Goal: Task Accomplishment & Management: Manage account settings

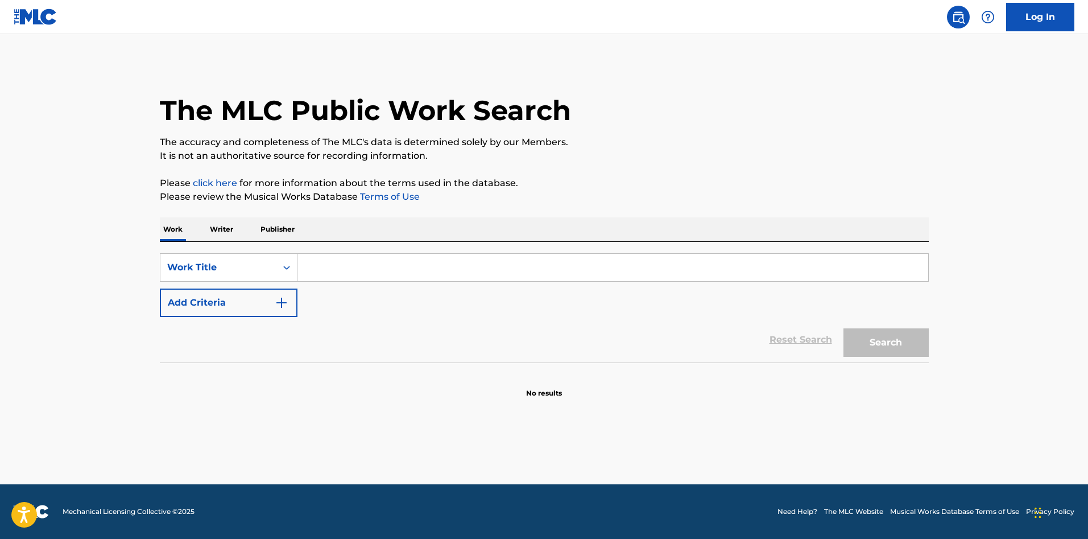
click at [462, 248] on div "SearchWithCriteria076e5e3f-ac9c-4653-b823-9ae53d56eec2 Work Title Add Criteria …" at bounding box center [544, 302] width 769 height 121
click at [462, 260] on input "Search Form" at bounding box center [613, 267] width 631 height 27
type input "[PERSON_NAME]"
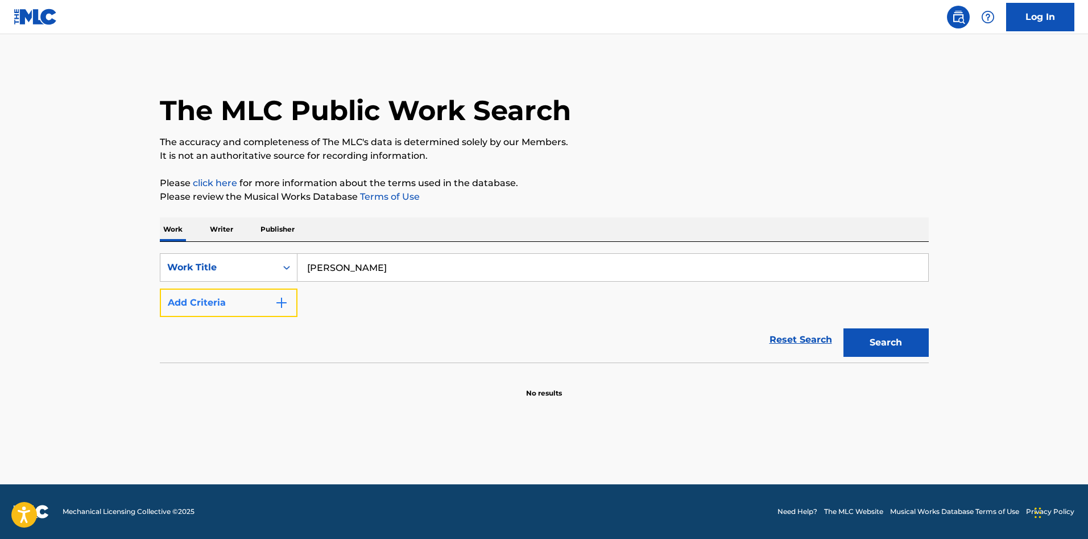
click at [284, 303] on img "Search Form" at bounding box center [282, 303] width 14 height 14
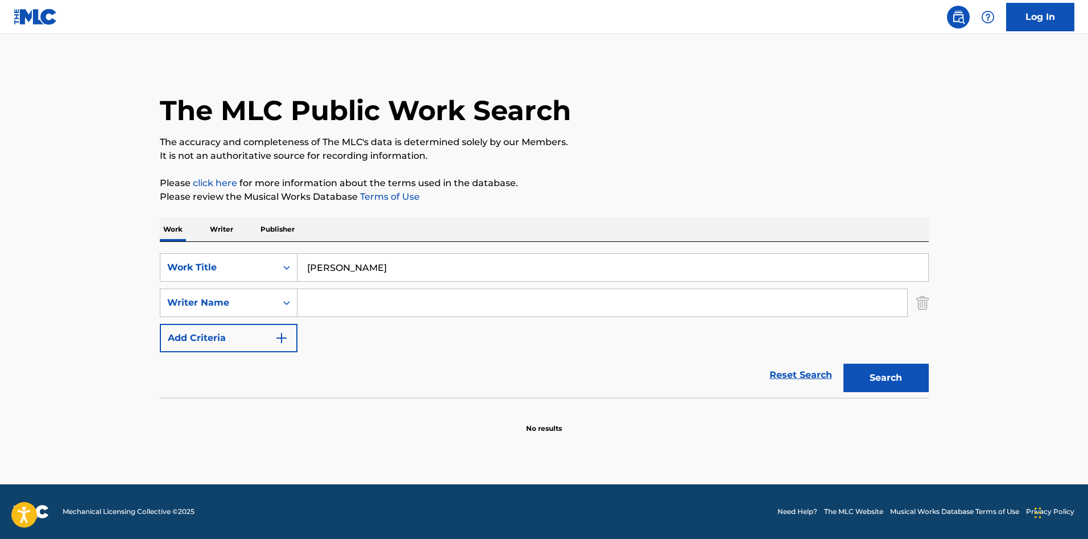
click at [346, 300] on input "Search Form" at bounding box center [603, 302] width 610 height 27
type input "[PERSON_NAME]"
click at [844, 364] on button "Search" at bounding box center [886, 378] width 85 height 28
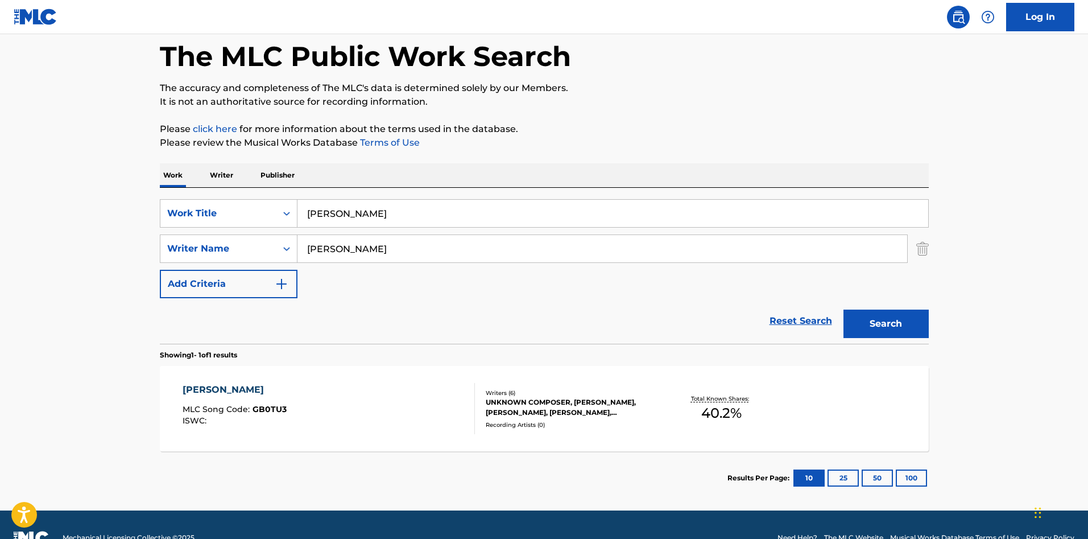
scroll to position [80, 0]
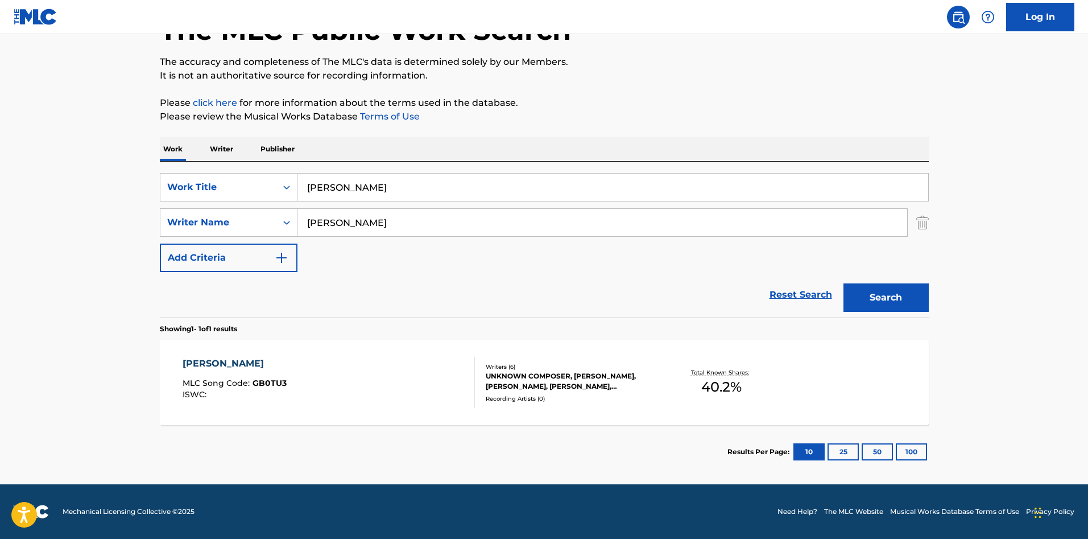
click at [426, 405] on div "[PERSON_NAME] MLC Song Code : GB0TU3 ISWC :" at bounding box center [329, 382] width 292 height 51
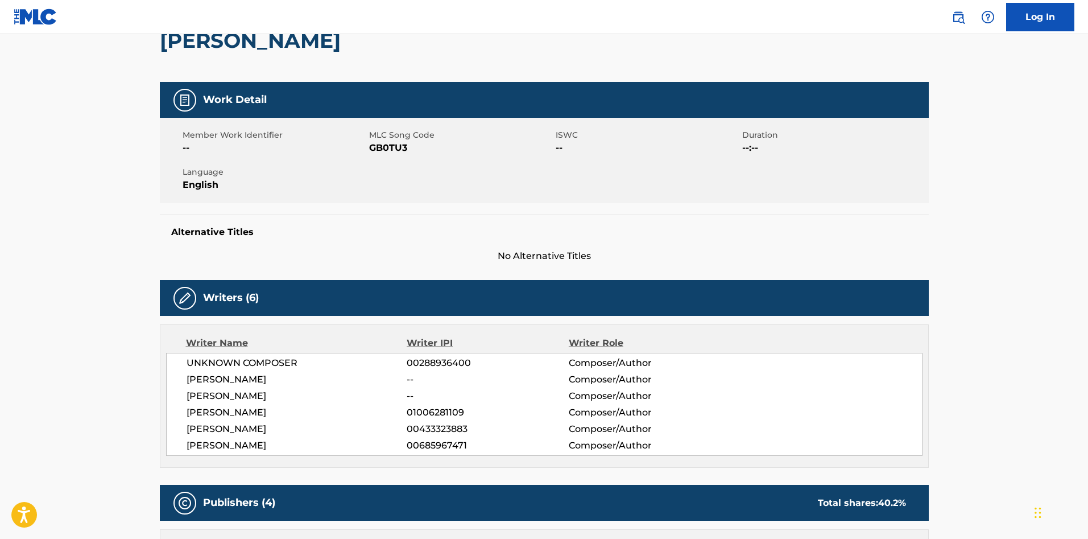
scroll to position [85, 0]
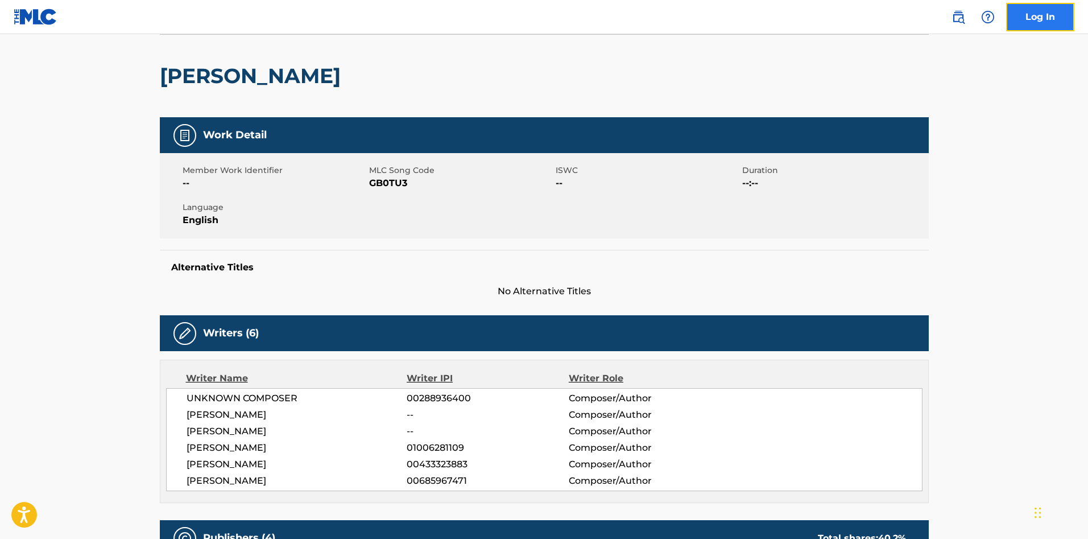
click at [1030, 9] on link "Log In" at bounding box center [1040, 17] width 68 height 28
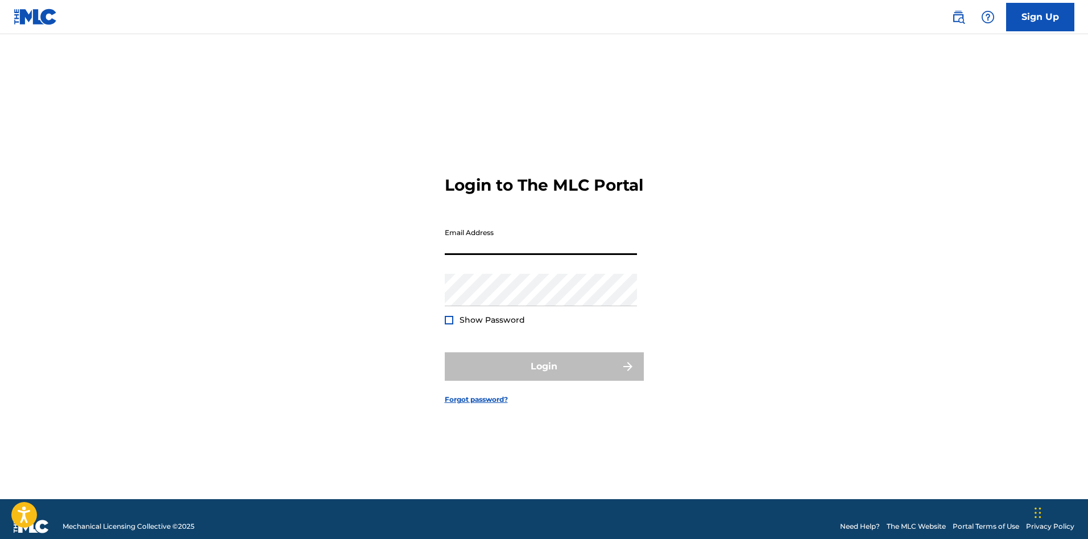
click at [530, 255] on input "Email Address" at bounding box center [541, 238] width 192 height 32
type input "[EMAIL_ADDRESS][DOMAIN_NAME]"
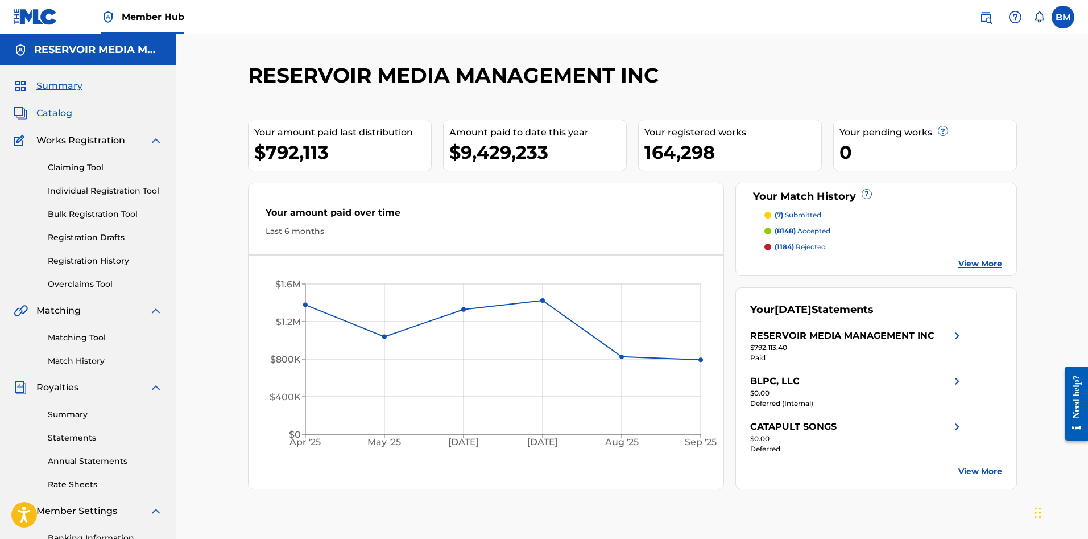
click at [52, 114] on span "Catalog" at bounding box center [54, 113] width 36 height 14
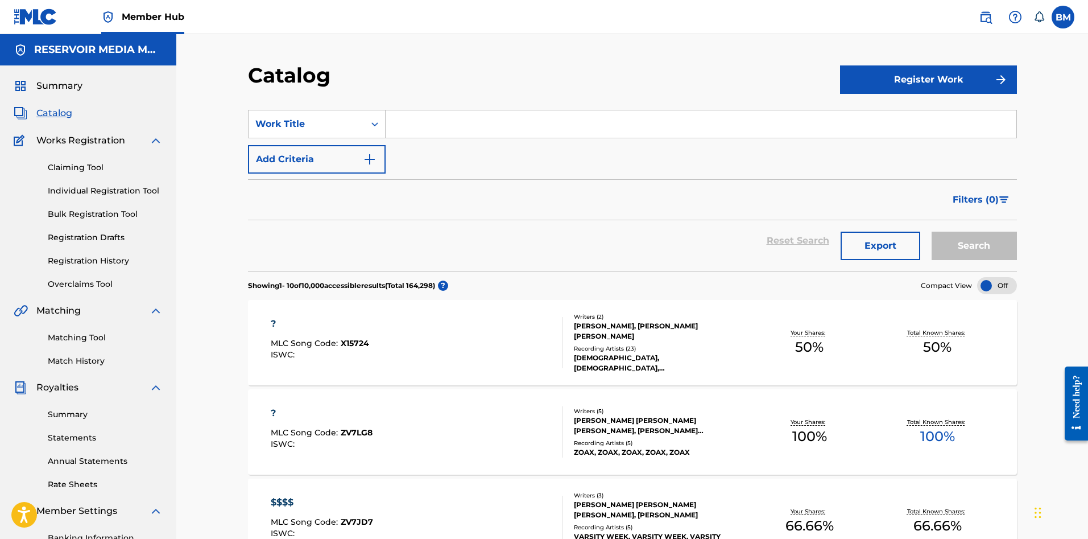
click at [457, 130] on input "Search Form" at bounding box center [701, 123] width 631 height 27
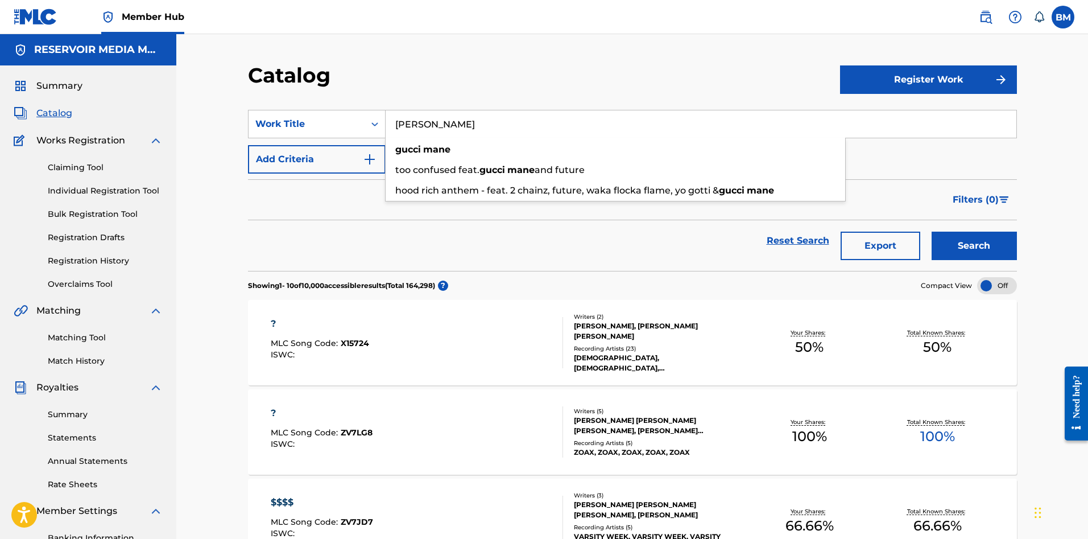
type input "[PERSON_NAME]"
click at [932, 232] on button "Search" at bounding box center [974, 246] width 85 height 28
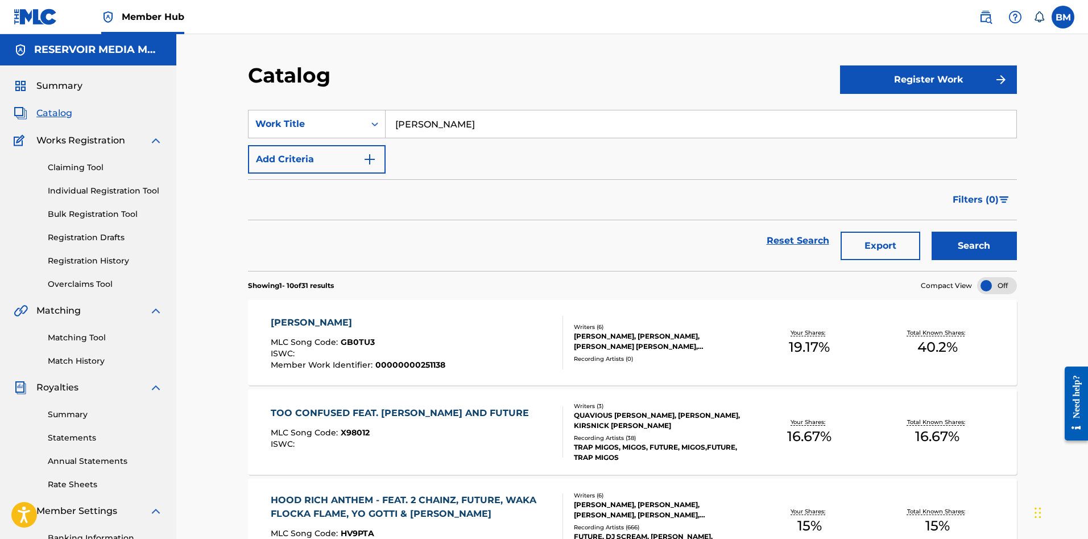
click at [508, 337] on div "[PERSON_NAME] MLC Song Code : GB0TU3 ISWC : Member Work Identifier : 0000000025…" at bounding box center [417, 342] width 292 height 53
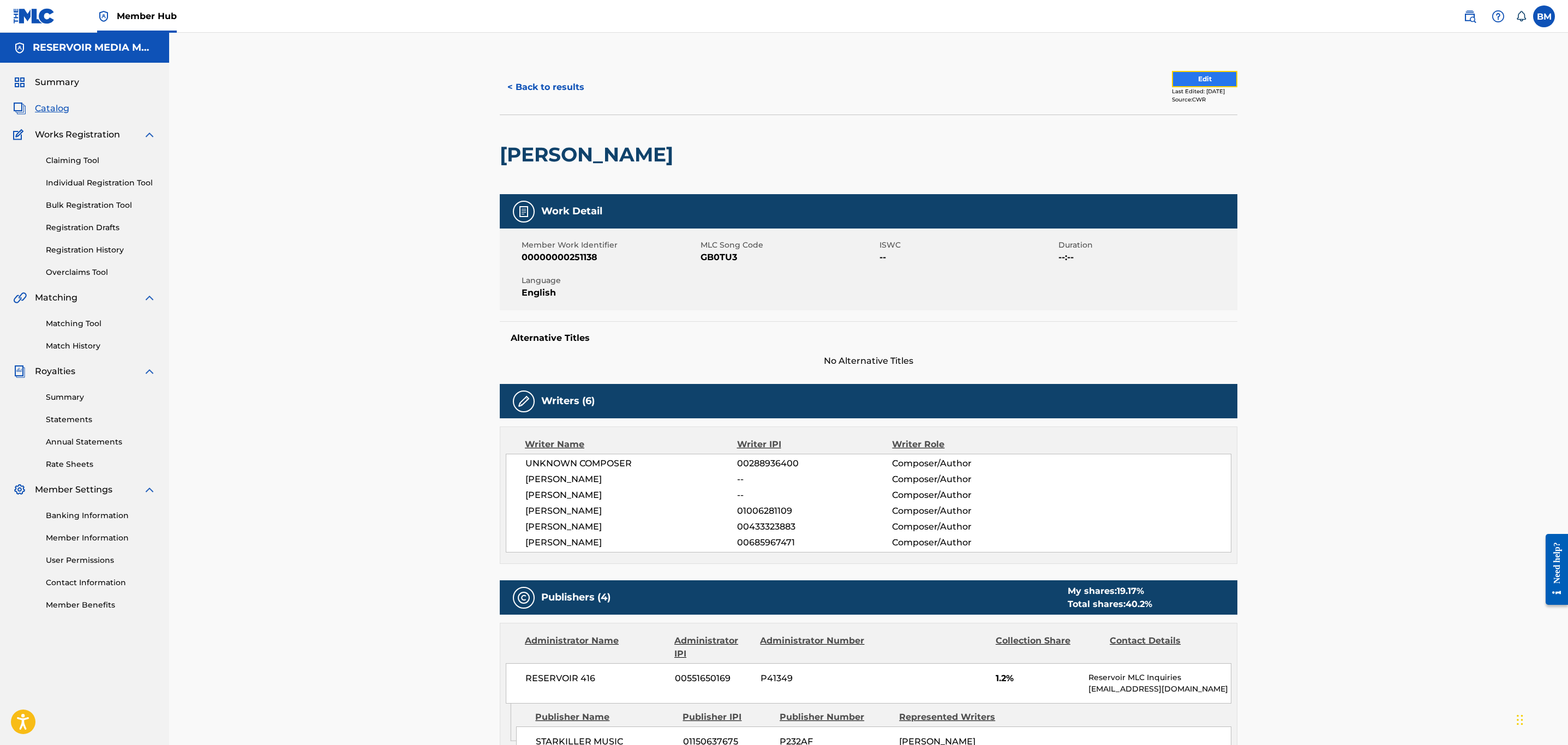
click at [1043, 74] on button "Edit" at bounding box center [1205, 79] width 65 height 16
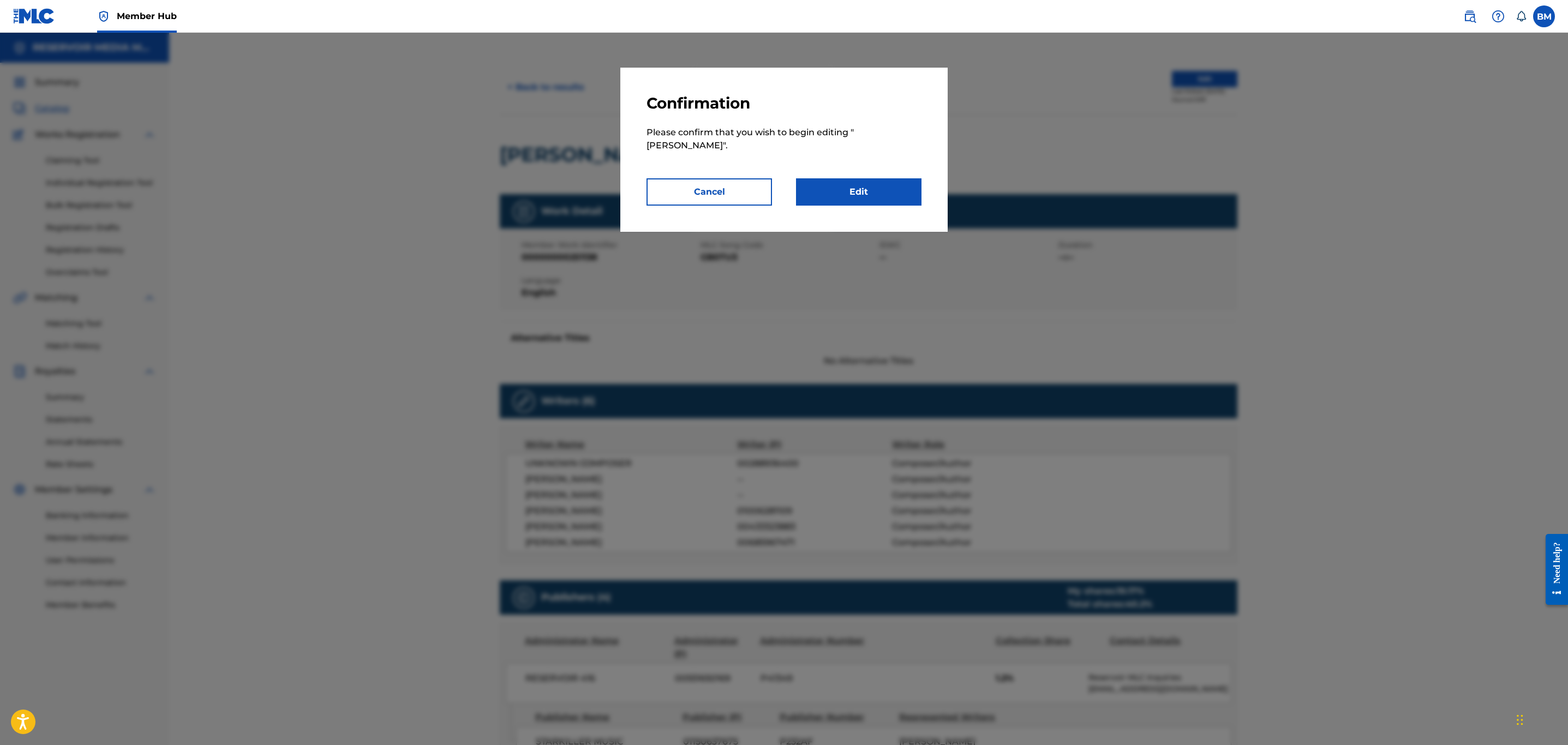
click at [1043, 249] on div at bounding box center [784, 405] width 1568 height 745
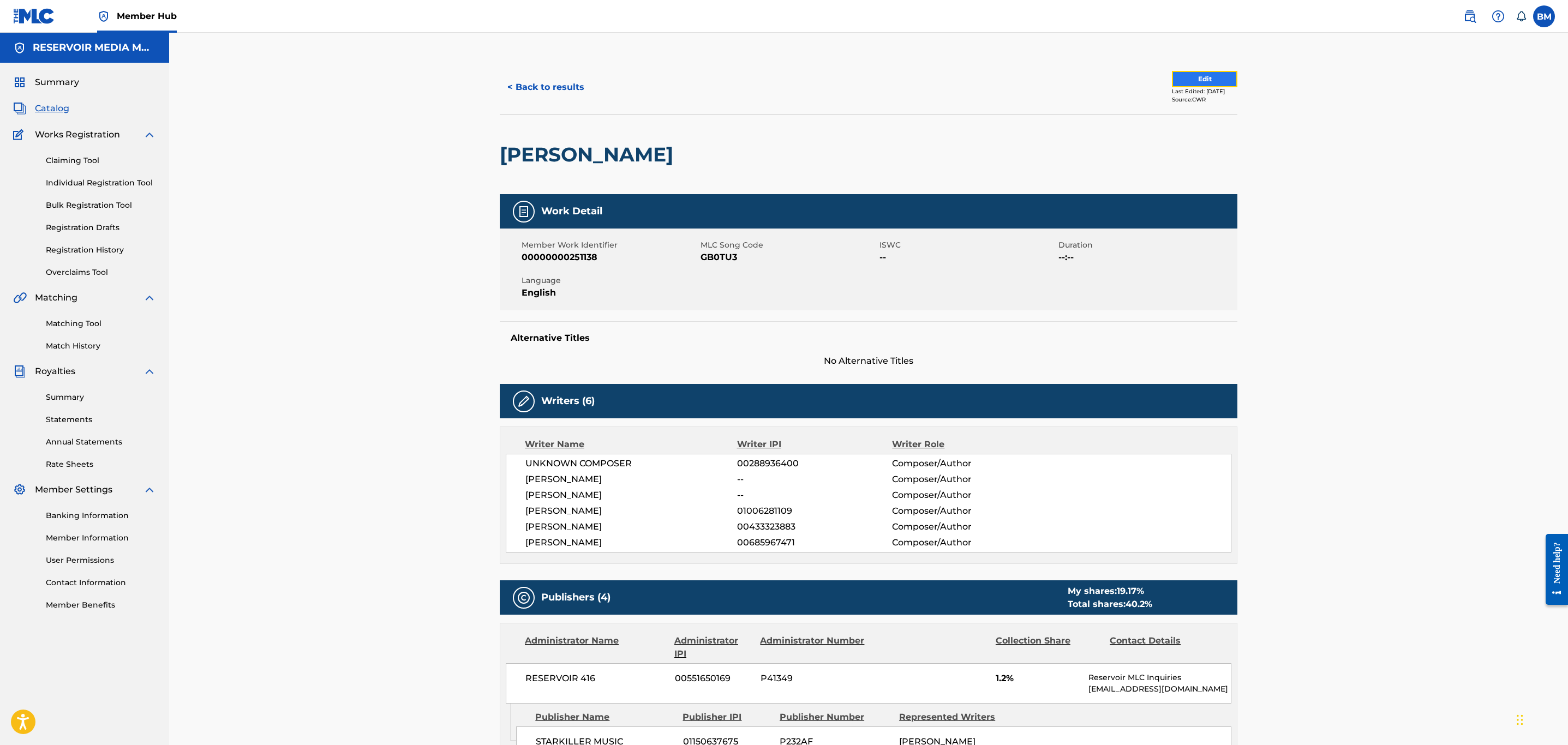
click at [1043, 77] on button "Edit" at bounding box center [1205, 79] width 65 height 16
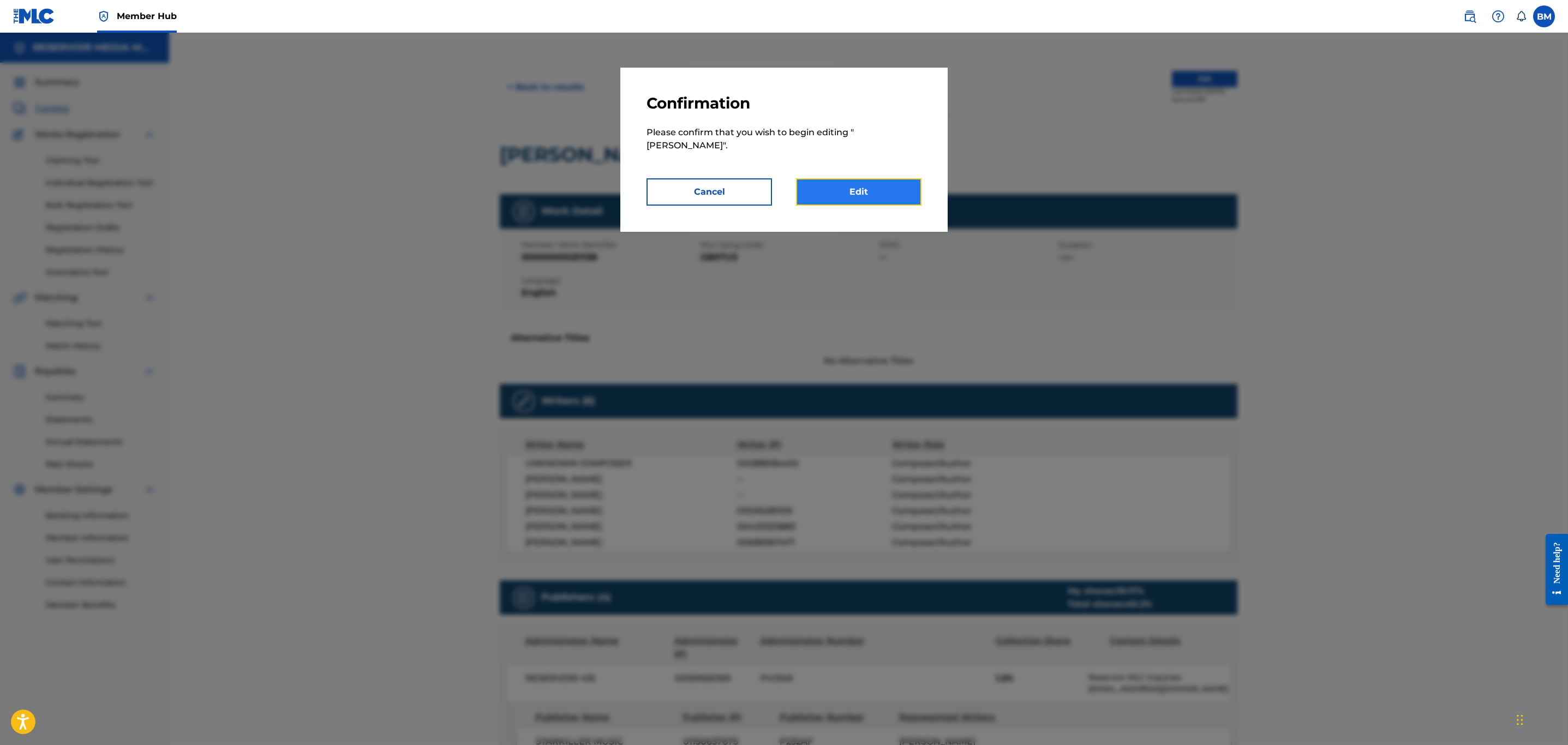
click at [852, 178] on link "Edit" at bounding box center [858, 192] width 126 height 27
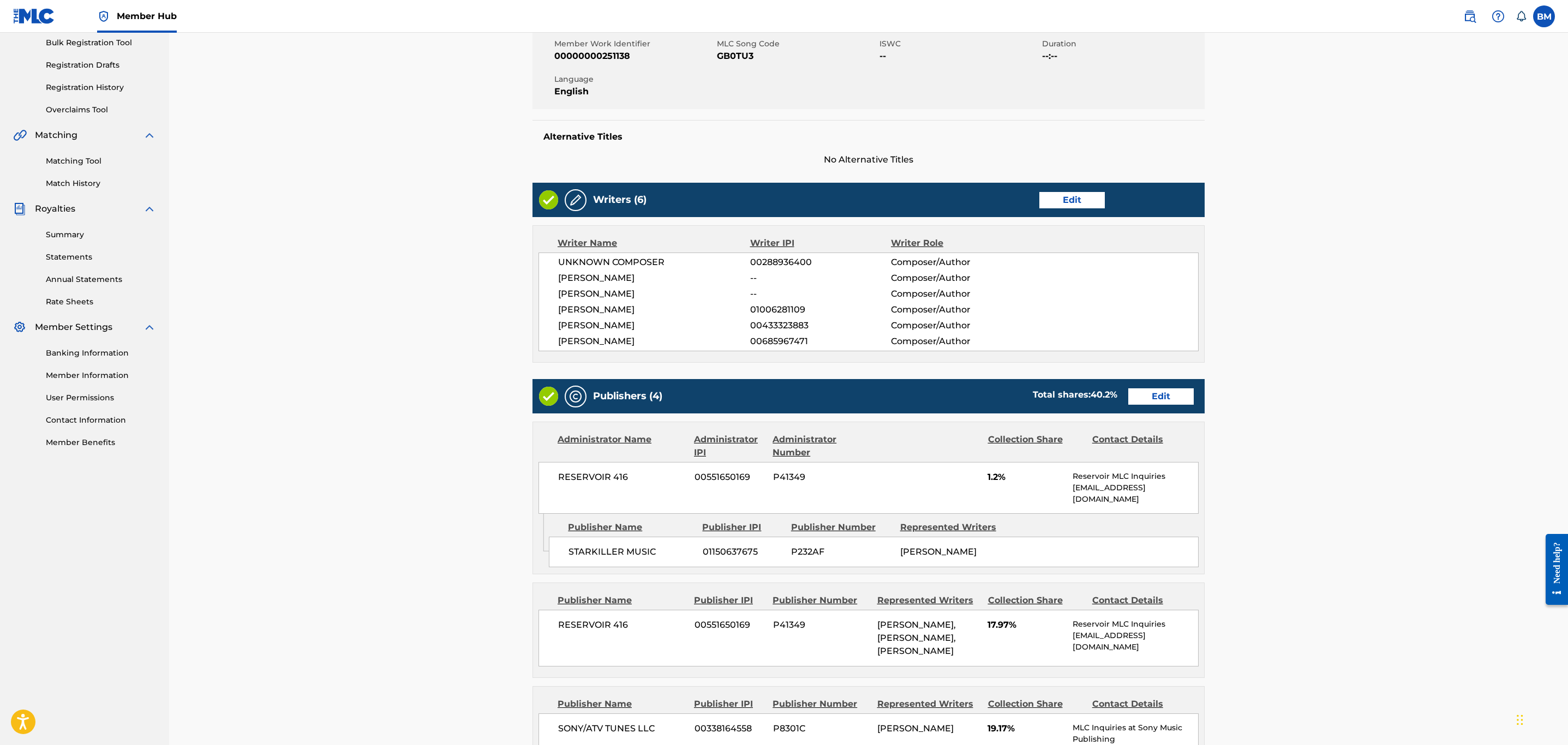
scroll to position [164, 0]
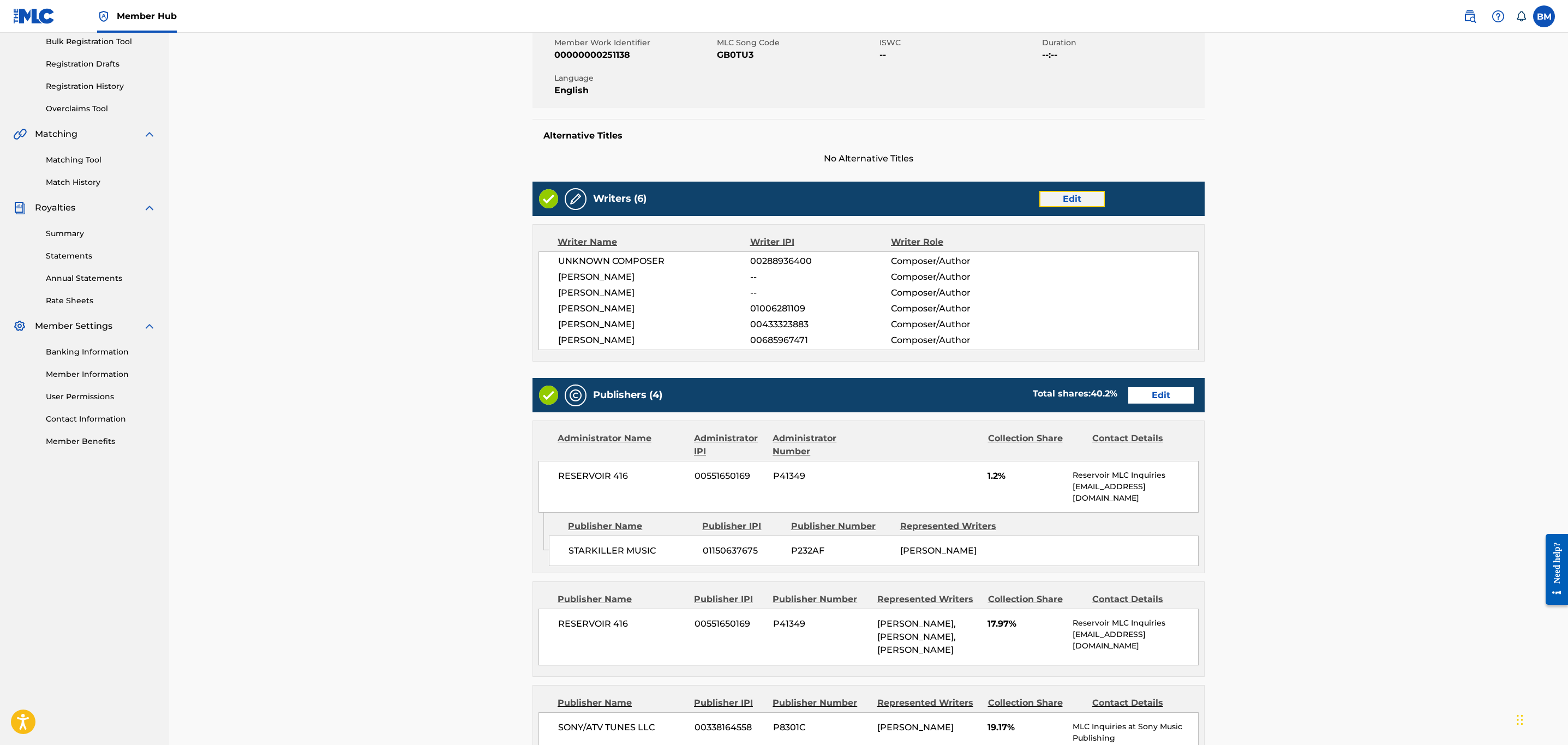
click at [1043, 197] on link "Edit" at bounding box center [1072, 198] width 65 height 16
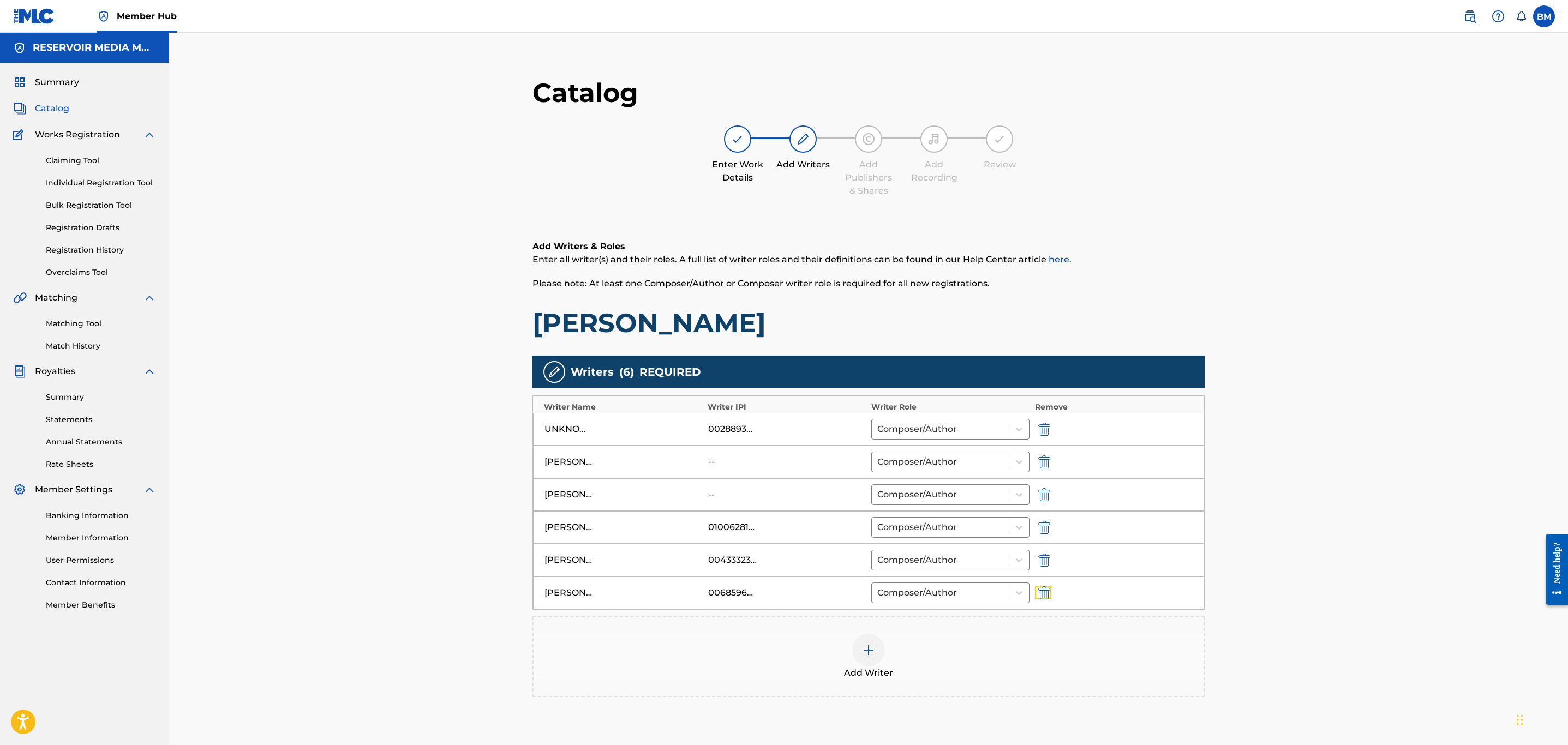
drag, startPoint x: 1046, startPoint y: 597, endPoint x: 1054, endPoint y: 604, distance: 10.6
click at [1043, 516] on img "submit" at bounding box center [1044, 594] width 12 height 13
click at [878, 516] on div at bounding box center [869, 617] width 33 height 33
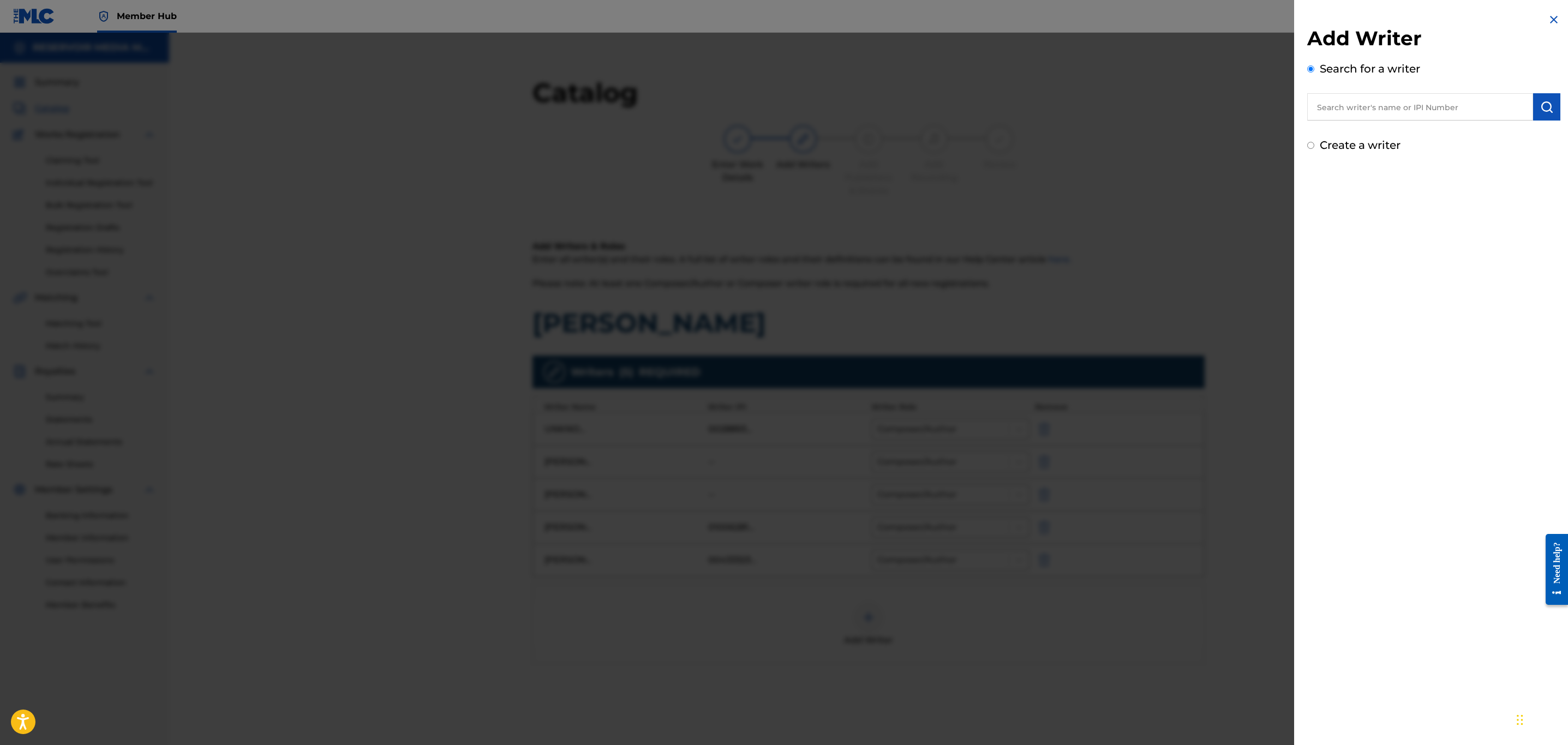
click at [1043, 120] on input "text" at bounding box center [1420, 106] width 226 height 27
type input "[PERSON_NAME] [PERSON_NAME]"
click at [1043, 127] on strong "brown" at bounding box center [1491, 131] width 30 height 11
click at [1043, 107] on button "submit" at bounding box center [1547, 106] width 27 height 27
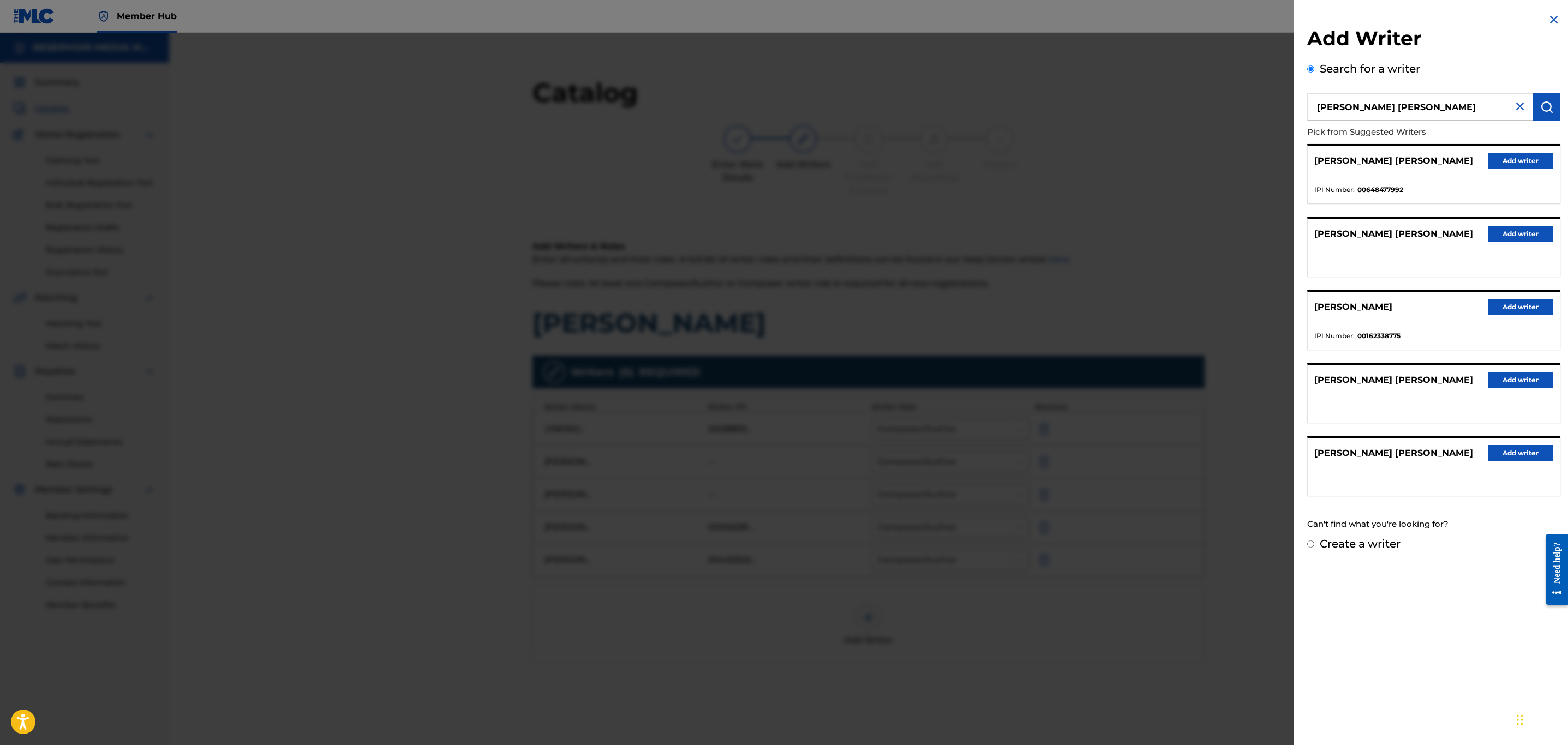
click at [1043, 169] on div "[PERSON_NAME] [PERSON_NAME] Add writer" at bounding box center [1434, 160] width 252 height 30
click at [1043, 161] on button "Add writer" at bounding box center [1520, 160] width 65 height 16
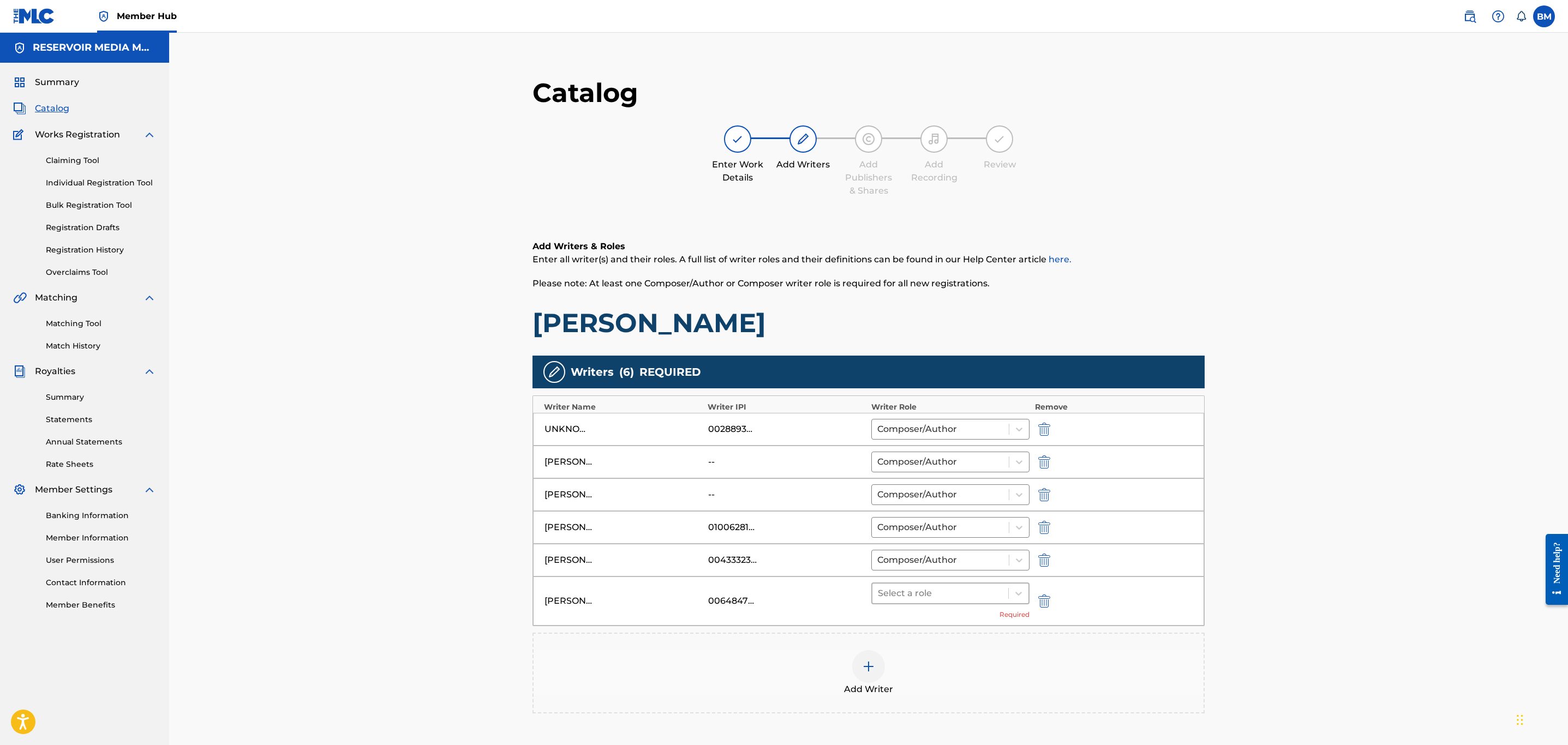
click at [958, 516] on div at bounding box center [940, 594] width 125 height 15
click at [963, 516] on div "Composer/Author" at bounding box center [950, 626] width 157 height 22
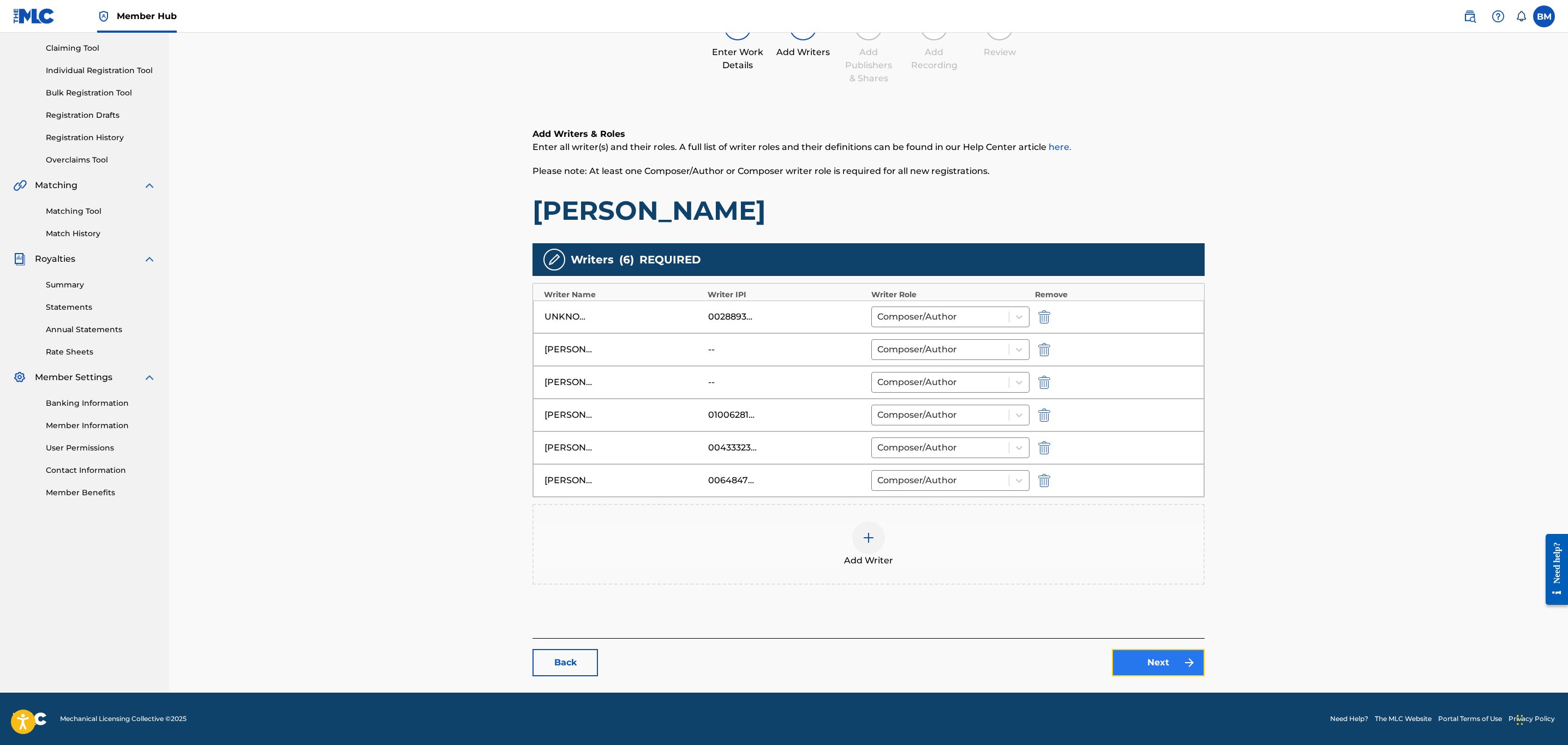
click at [1043, 516] on link "Next" at bounding box center [1158, 663] width 93 height 27
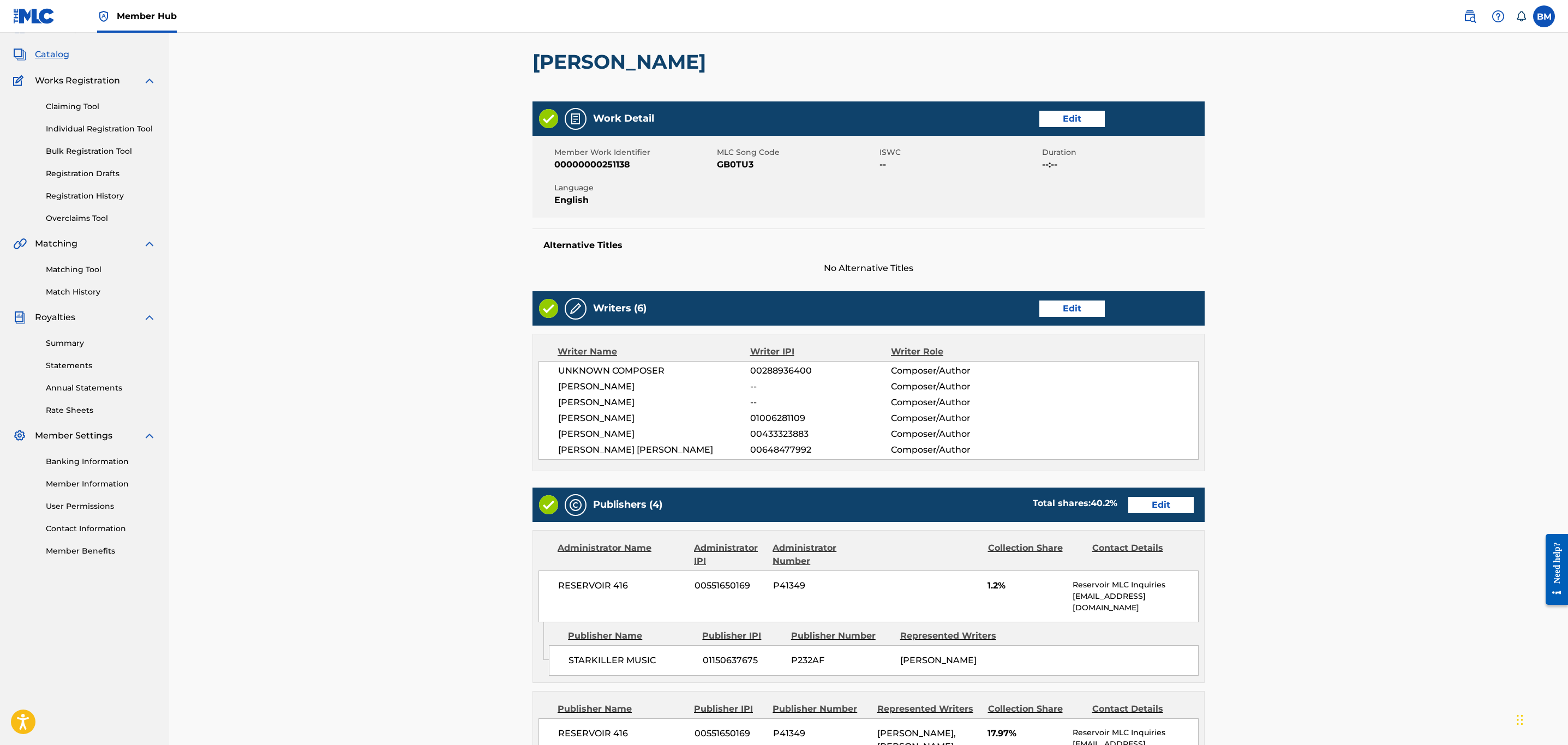
scroll to position [81, 0]
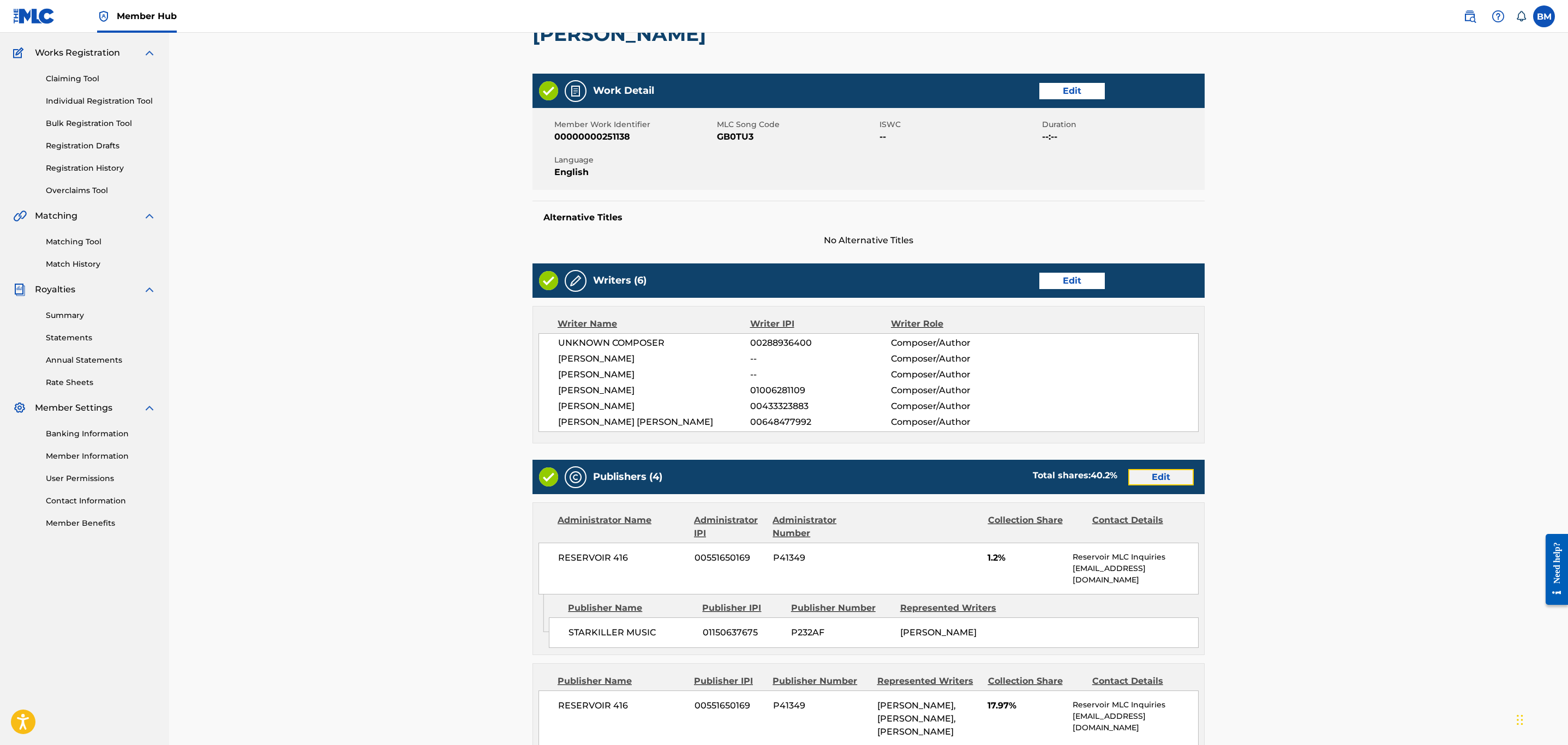
click at [1043, 473] on link "Edit" at bounding box center [1161, 477] width 65 height 16
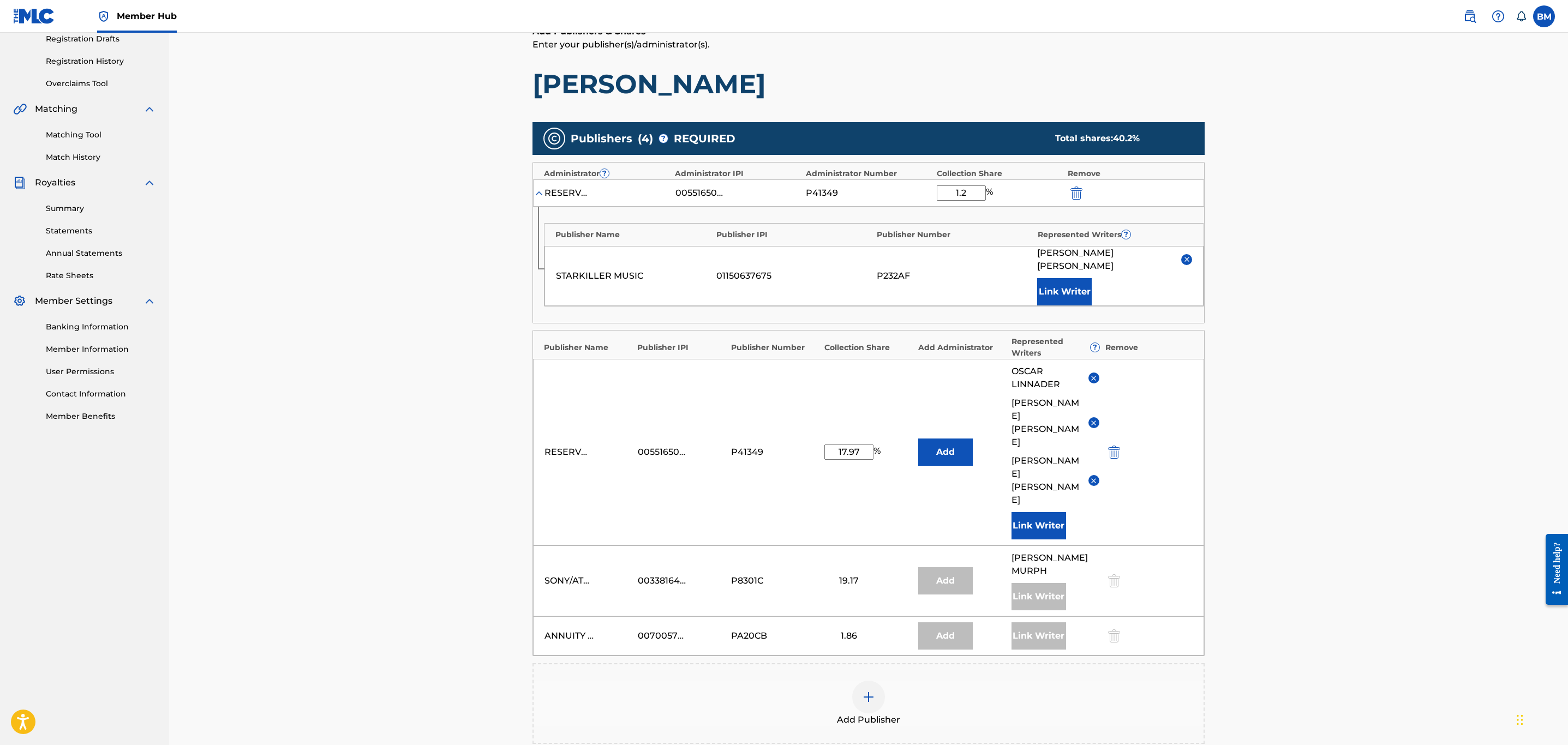
scroll to position [164, 0]
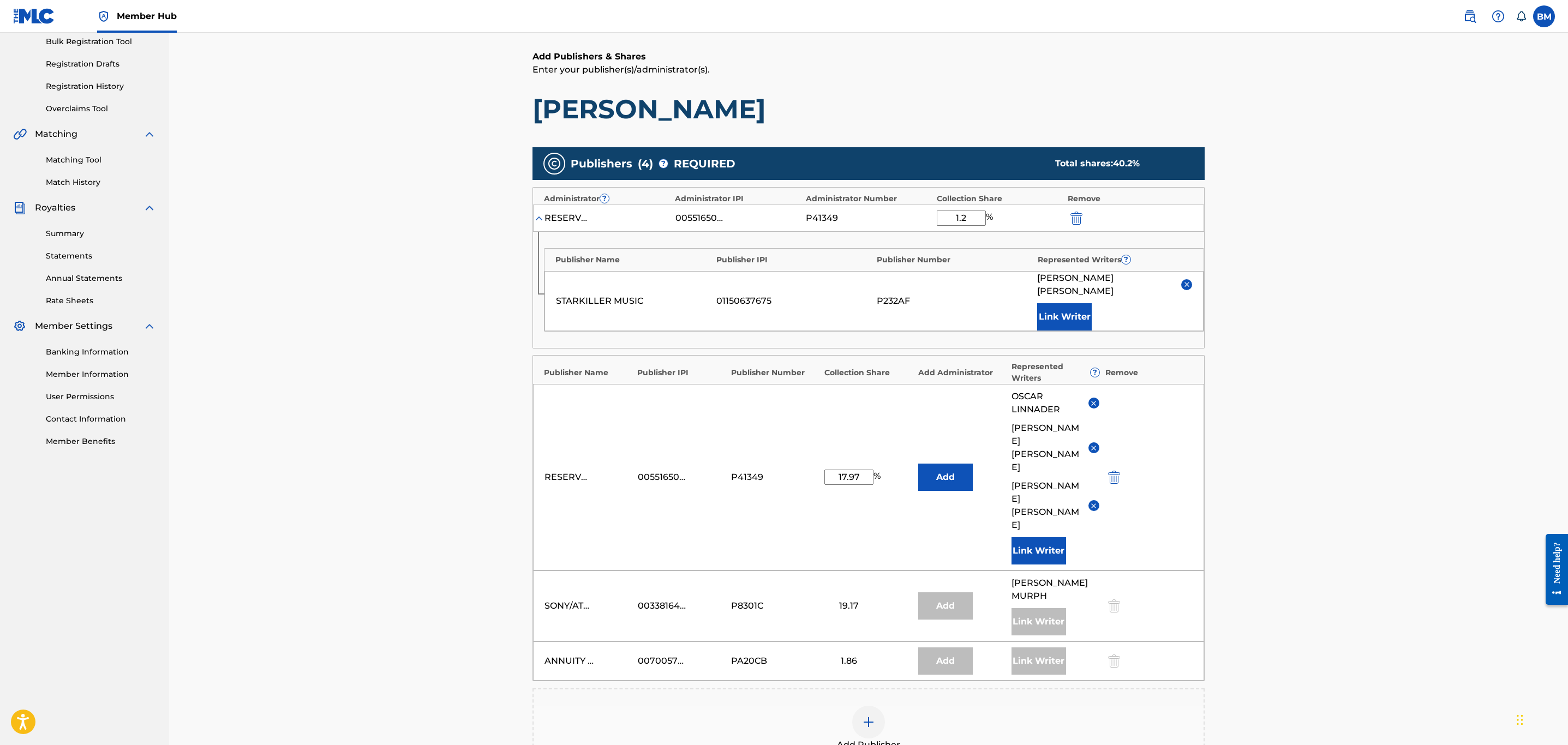
click at [1043, 501] on img at bounding box center [1093, 505] width 9 height 9
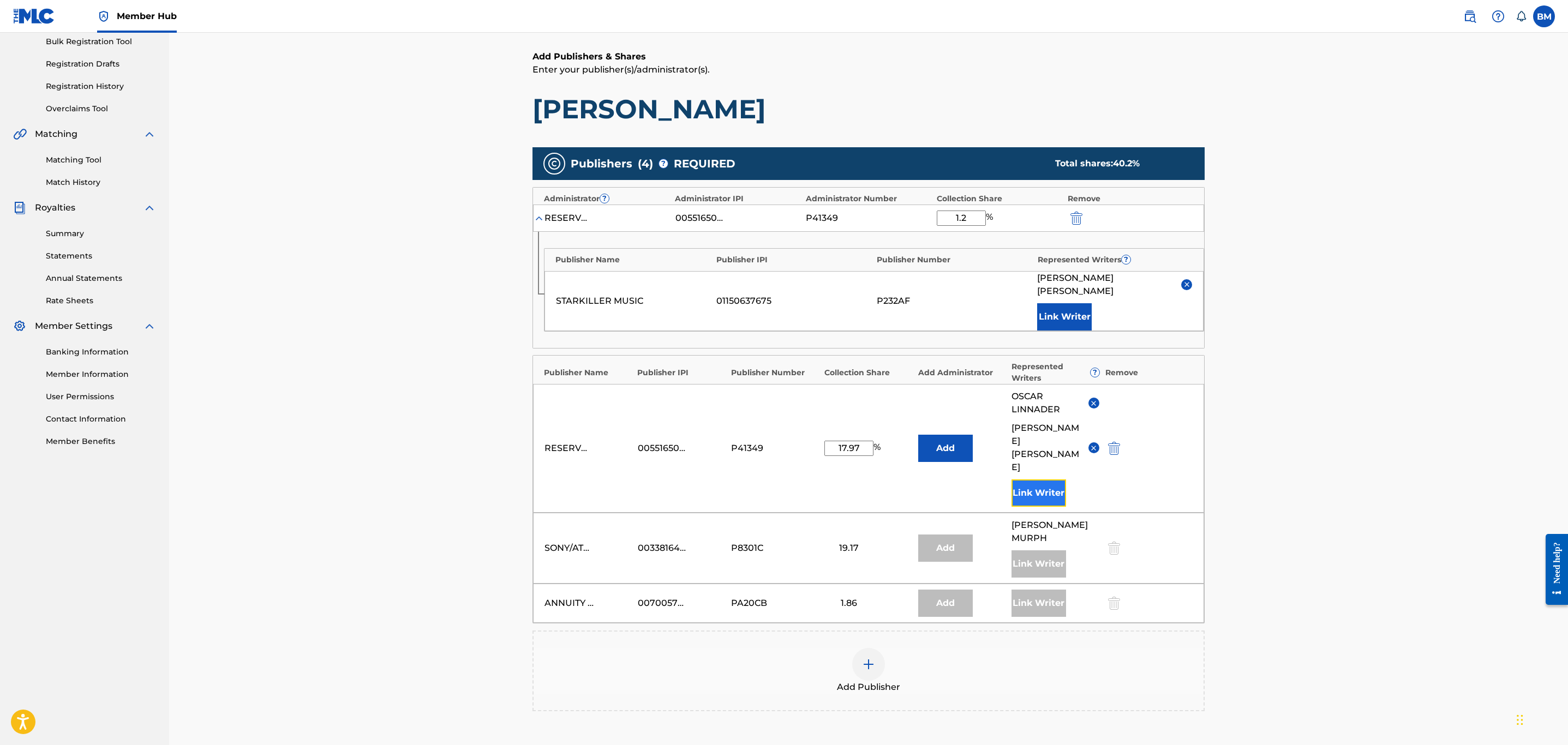
click at [1041, 479] on button "Link Writer" at bounding box center [1039, 493] width 55 height 27
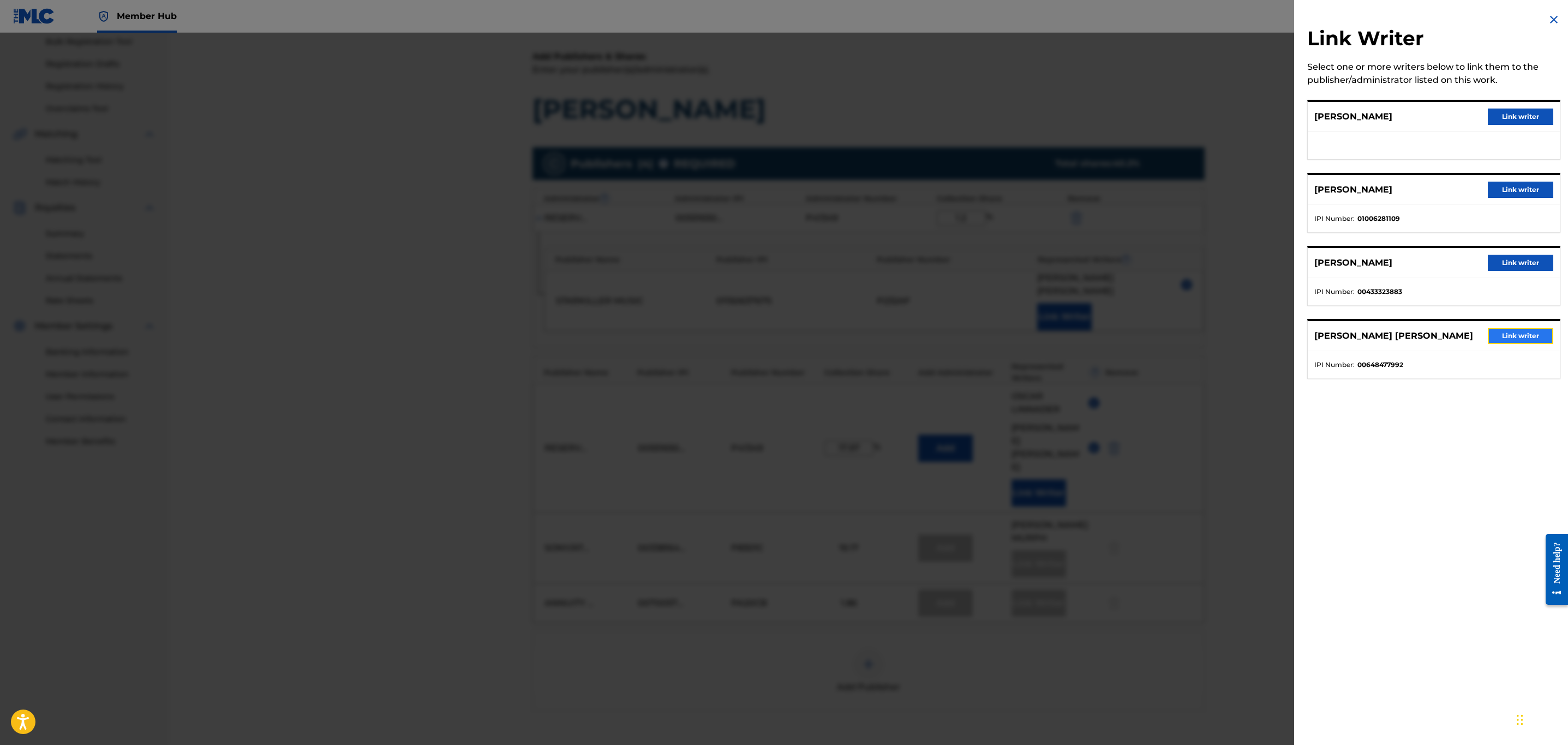
click at [1043, 329] on button "Link writer" at bounding box center [1520, 336] width 65 height 16
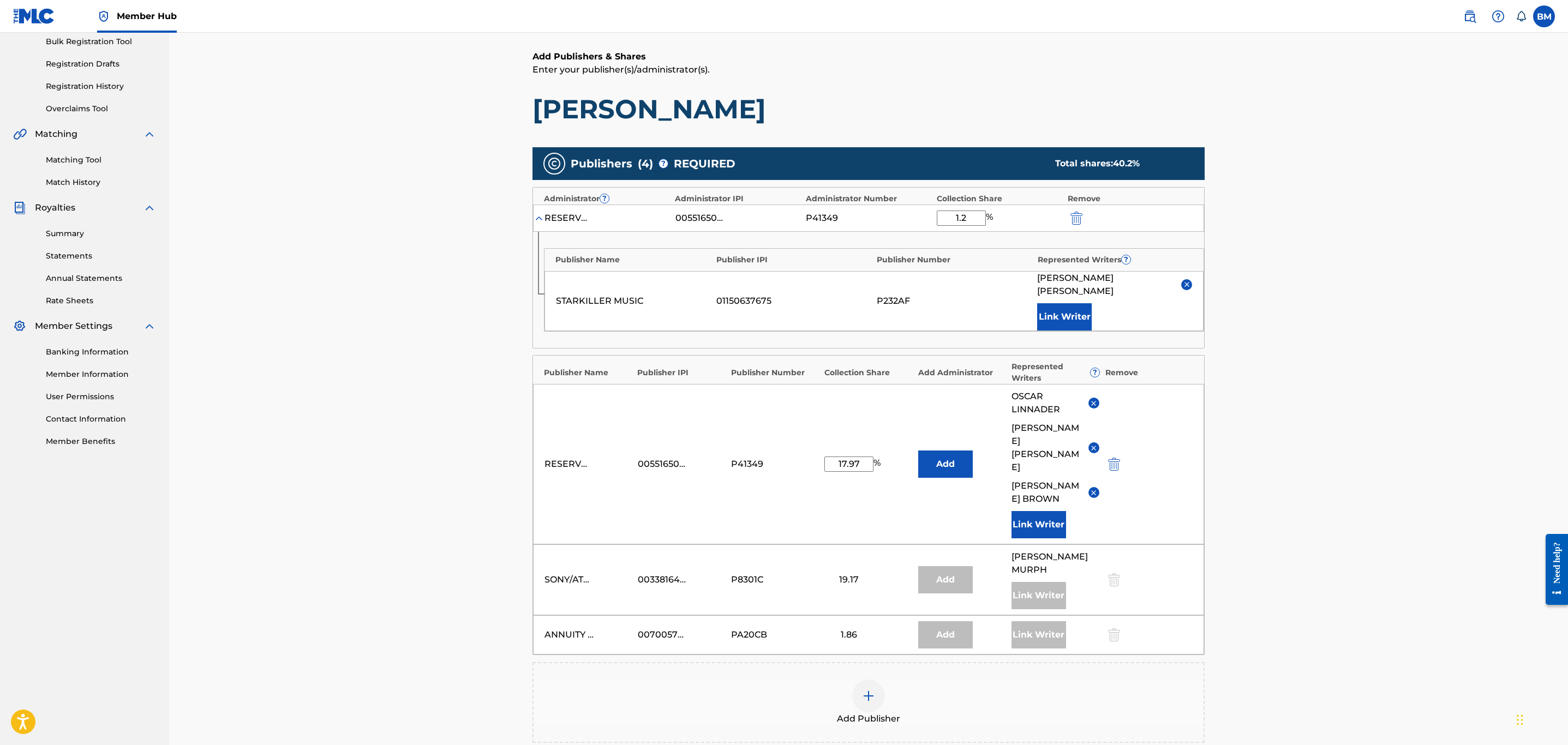
click at [1043, 280] on img at bounding box center [1186, 284] width 9 height 9
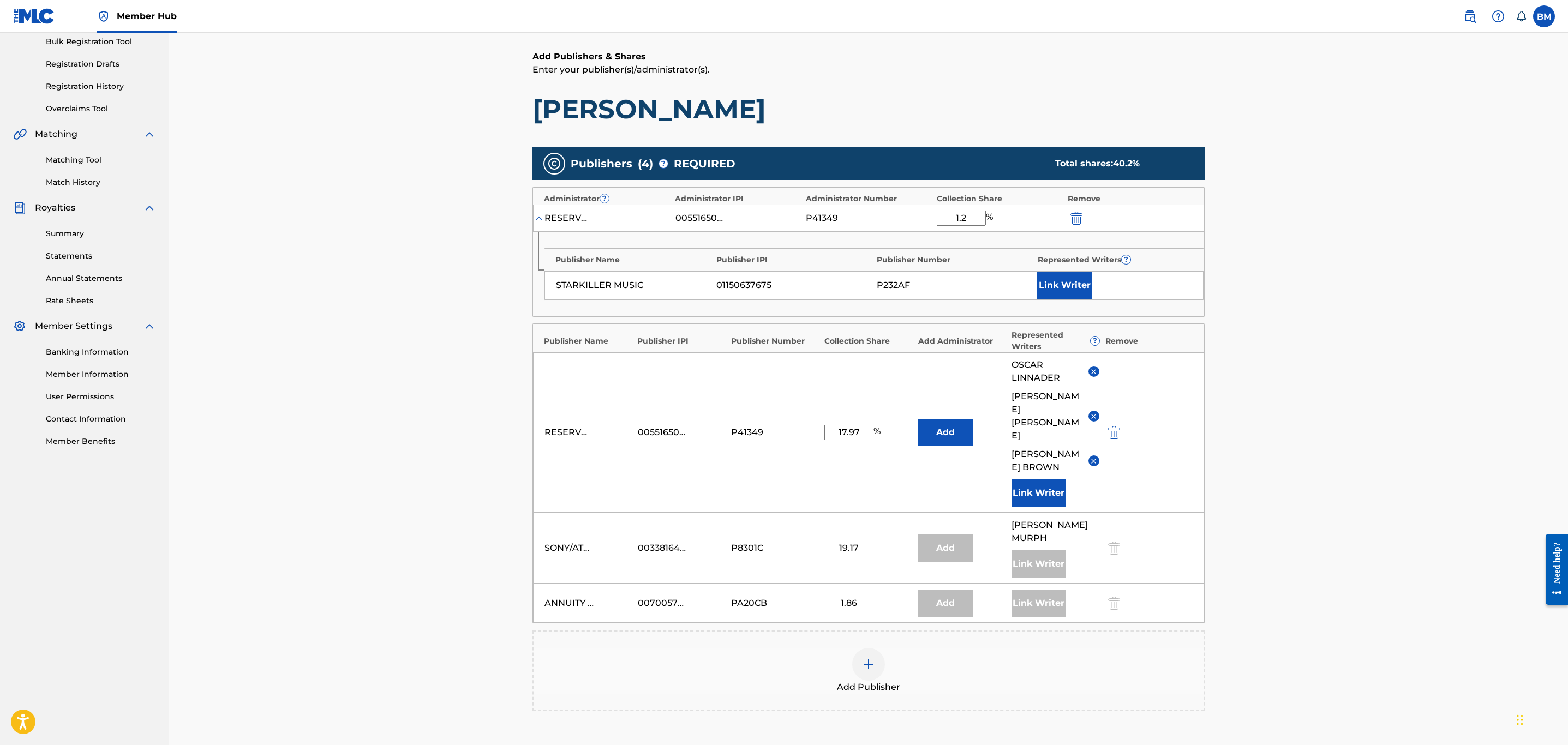
click at [1043, 219] on div at bounding box center [1091, 218] width 49 height 12
click at [1043, 220] on img "submit" at bounding box center [1076, 219] width 12 height 13
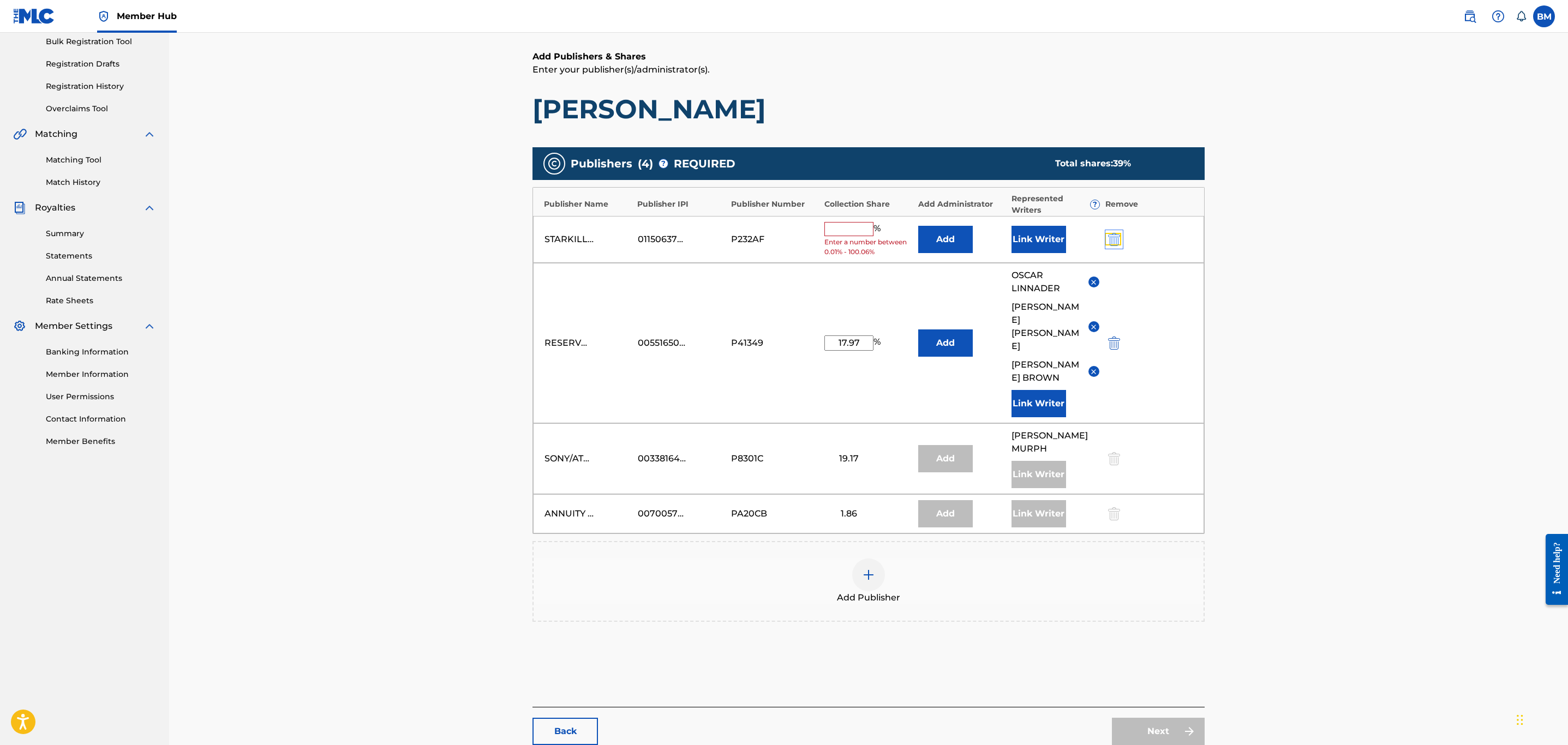
click at [1043, 238] on img "submit" at bounding box center [1114, 240] width 12 height 13
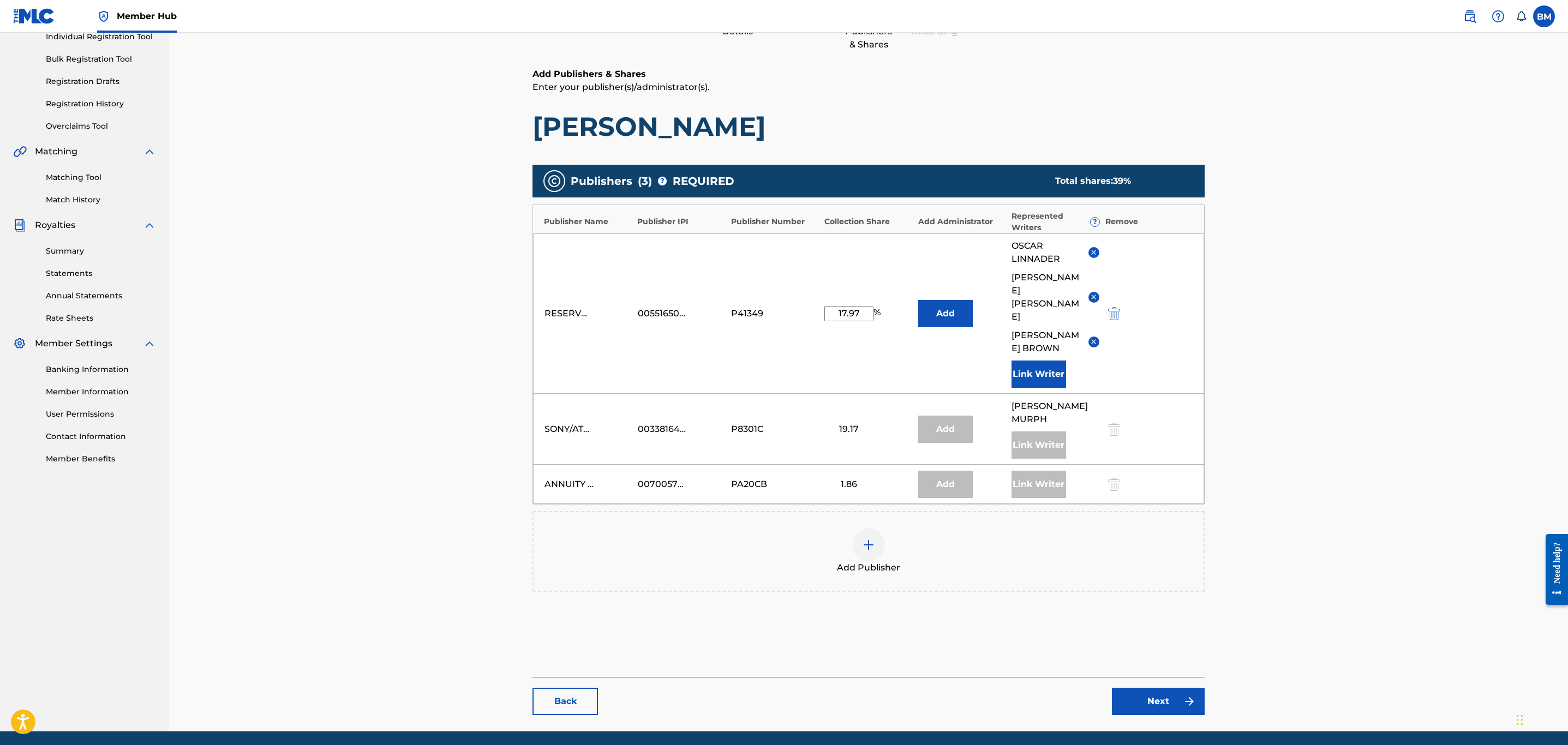
click at [871, 516] on img at bounding box center [869, 546] width 13 height 13
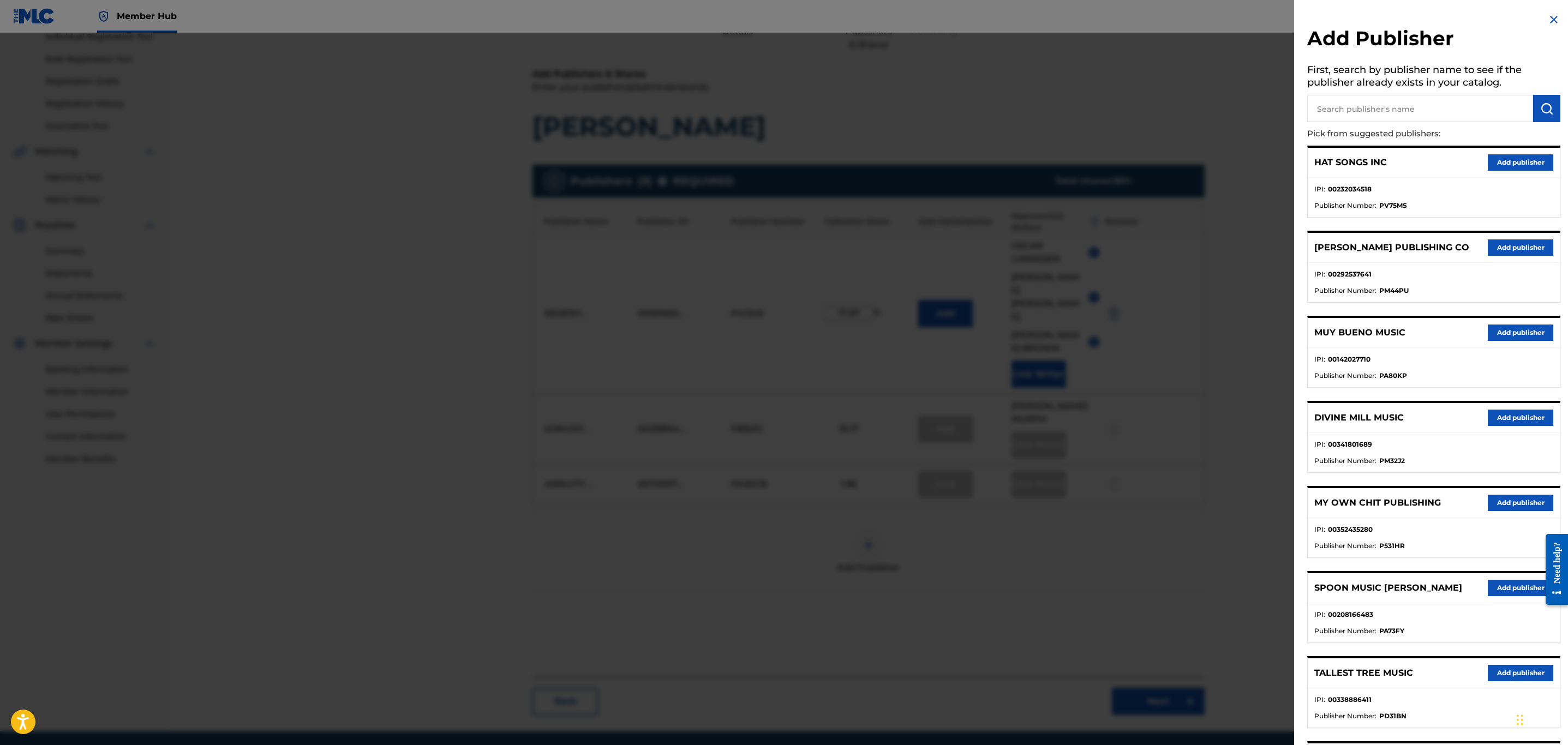
click at [1043, 113] on input "text" at bounding box center [1420, 108] width 226 height 27
type input "downtown [PERSON_NAME]"
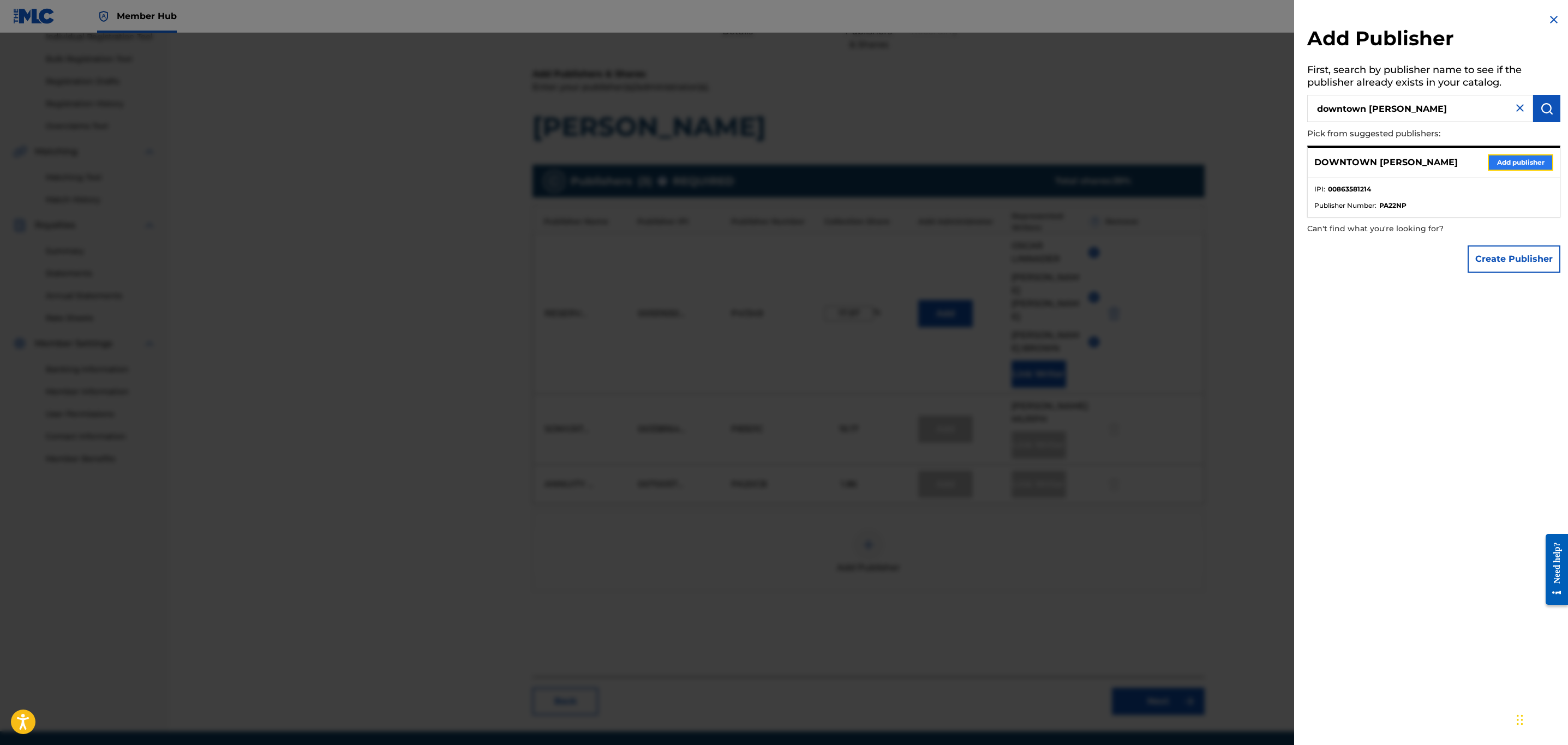
click at [1043, 163] on button "Add publisher" at bounding box center [1520, 162] width 65 height 16
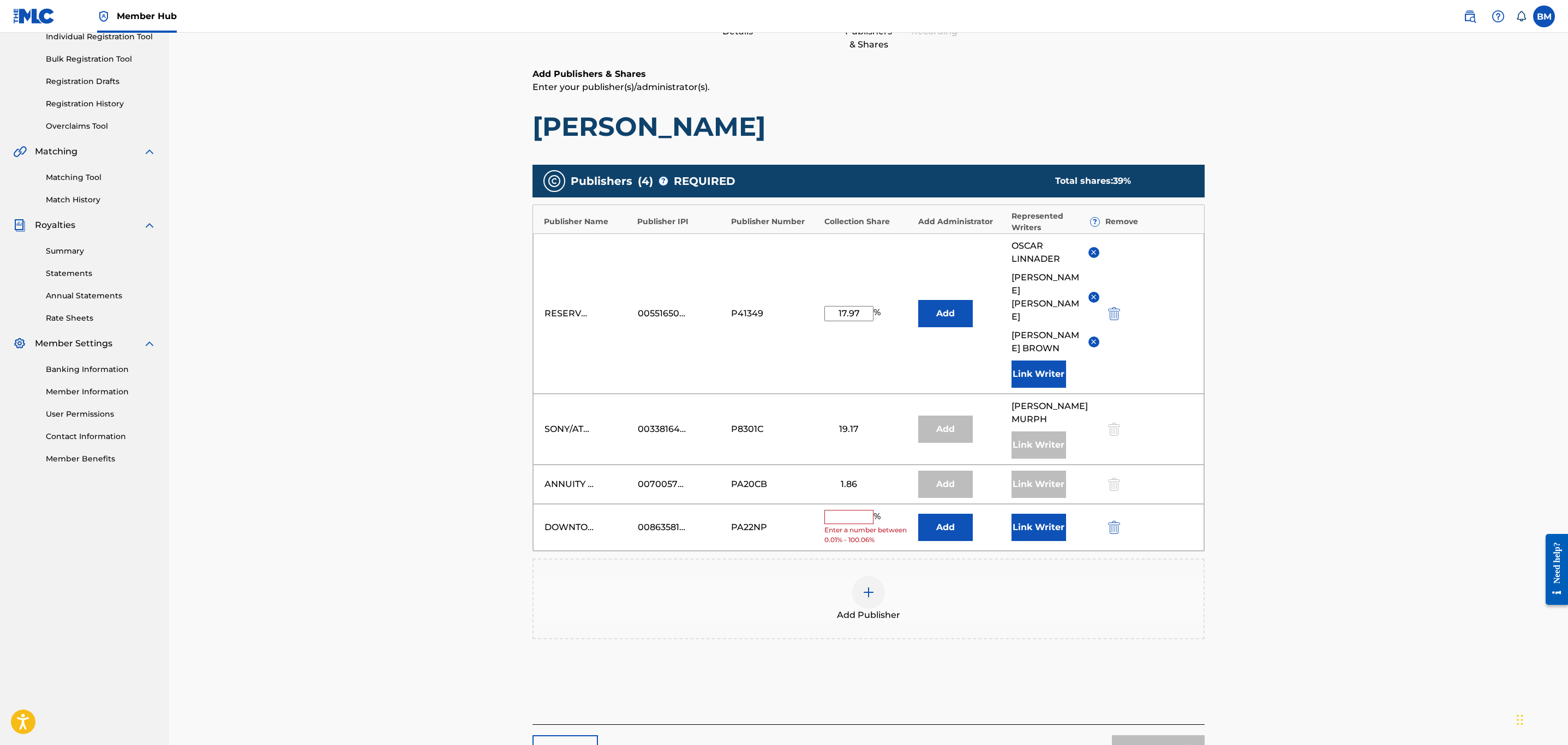
click at [855, 510] on input "text" at bounding box center [849, 517] width 49 height 14
click at [953, 514] on button "Add" at bounding box center [946, 527] width 55 height 27
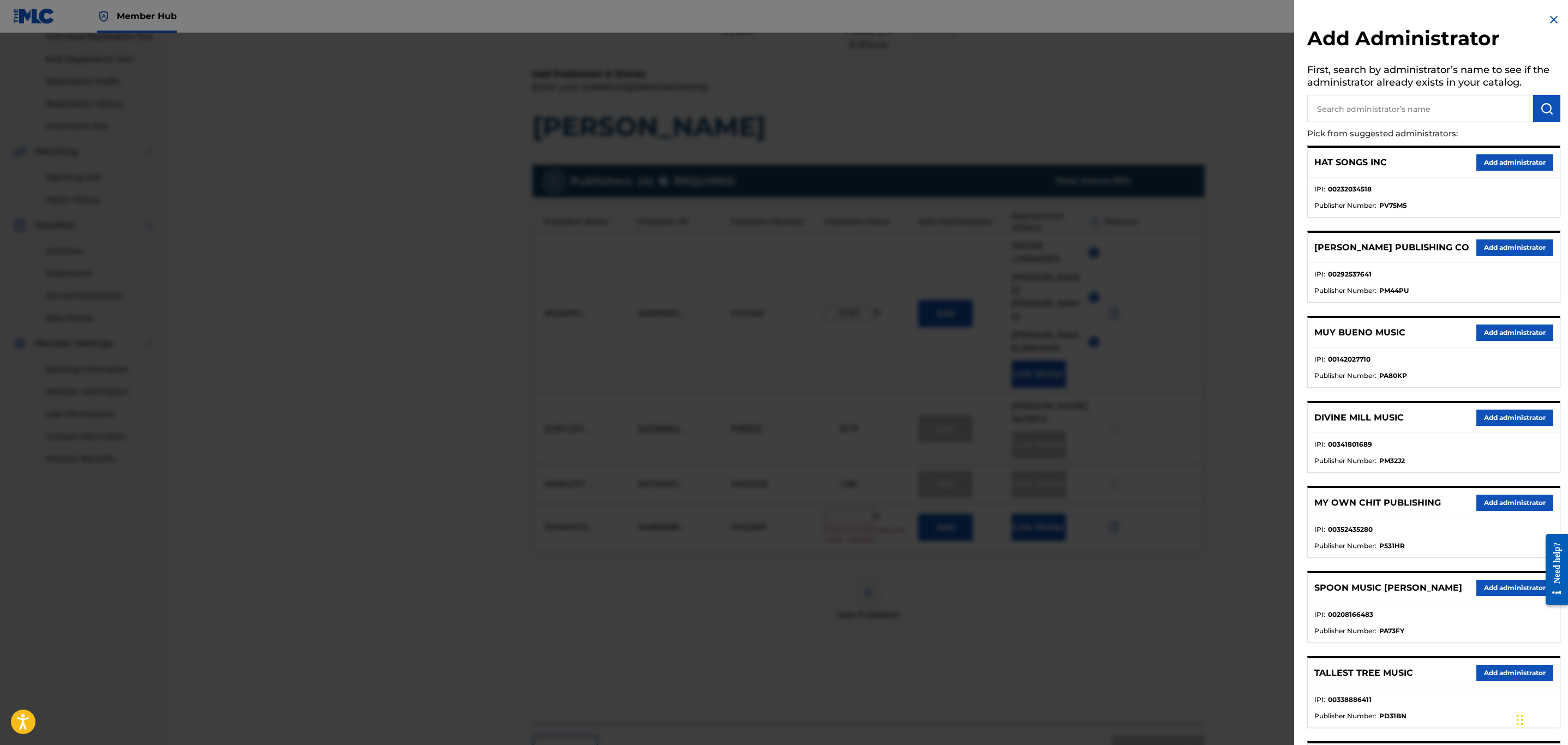
click at [1043, 112] on input "text" at bounding box center [1420, 108] width 226 height 27
type input "reservoir media music"
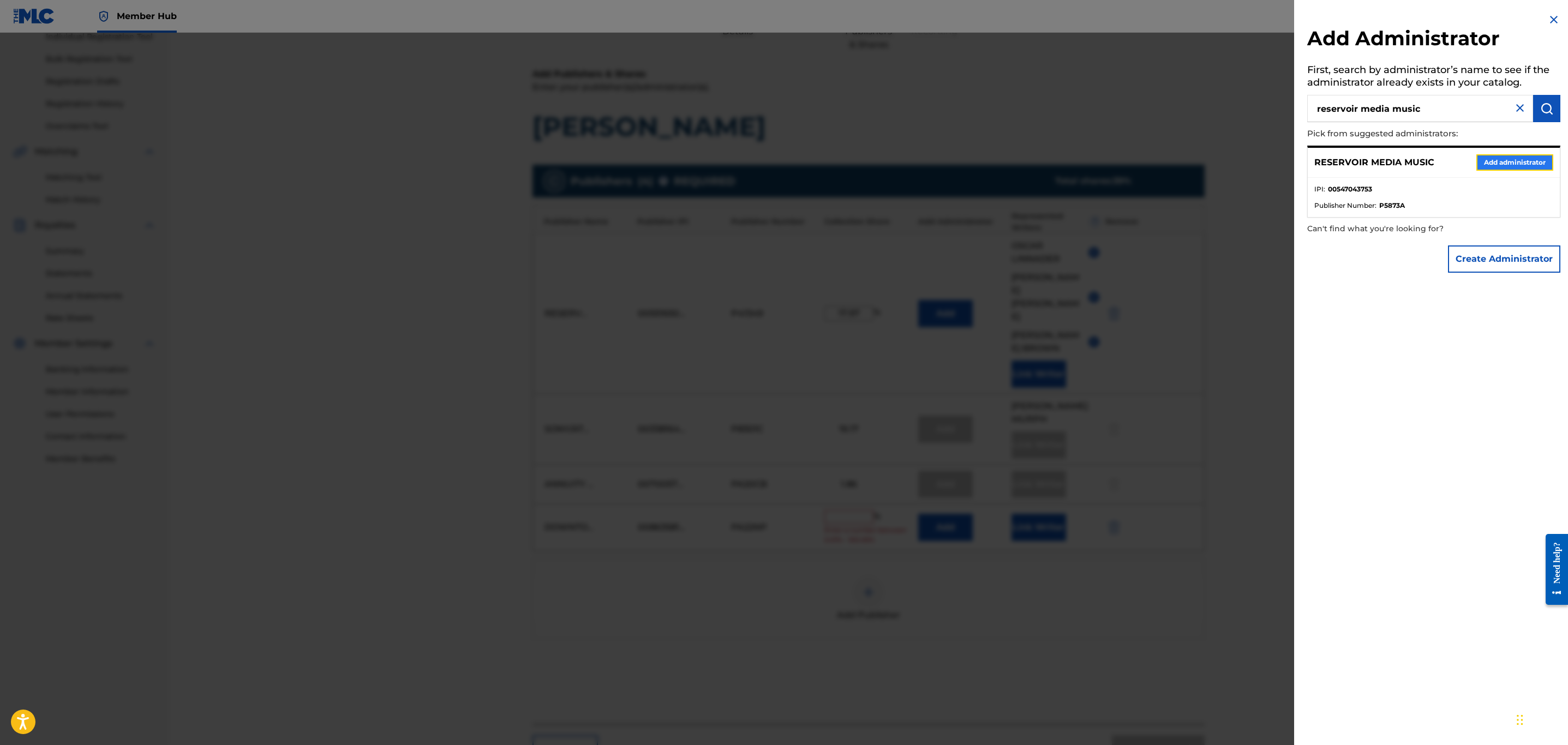
click at [1043, 164] on button "Add administrator" at bounding box center [1515, 162] width 77 height 16
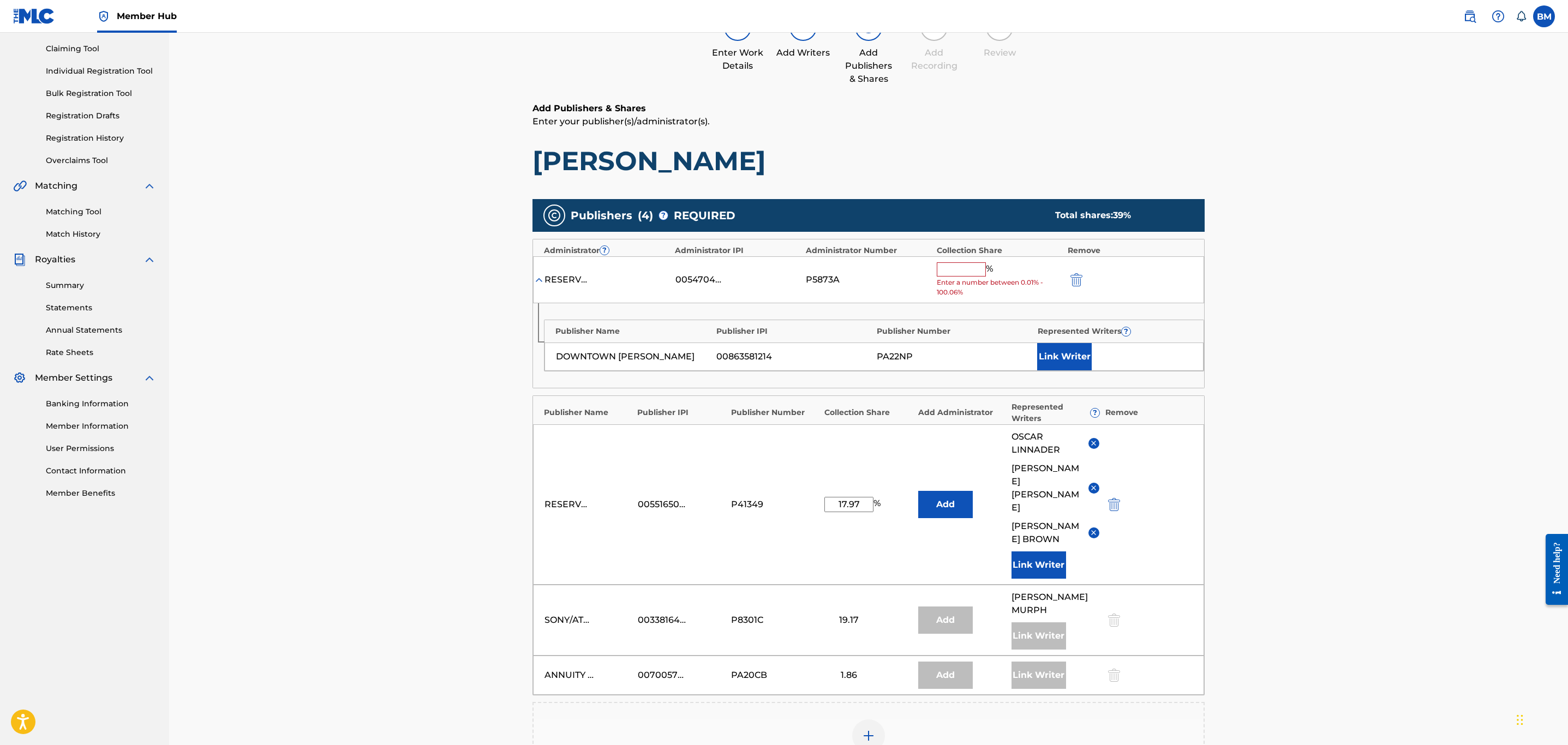
scroll to position [194, 0]
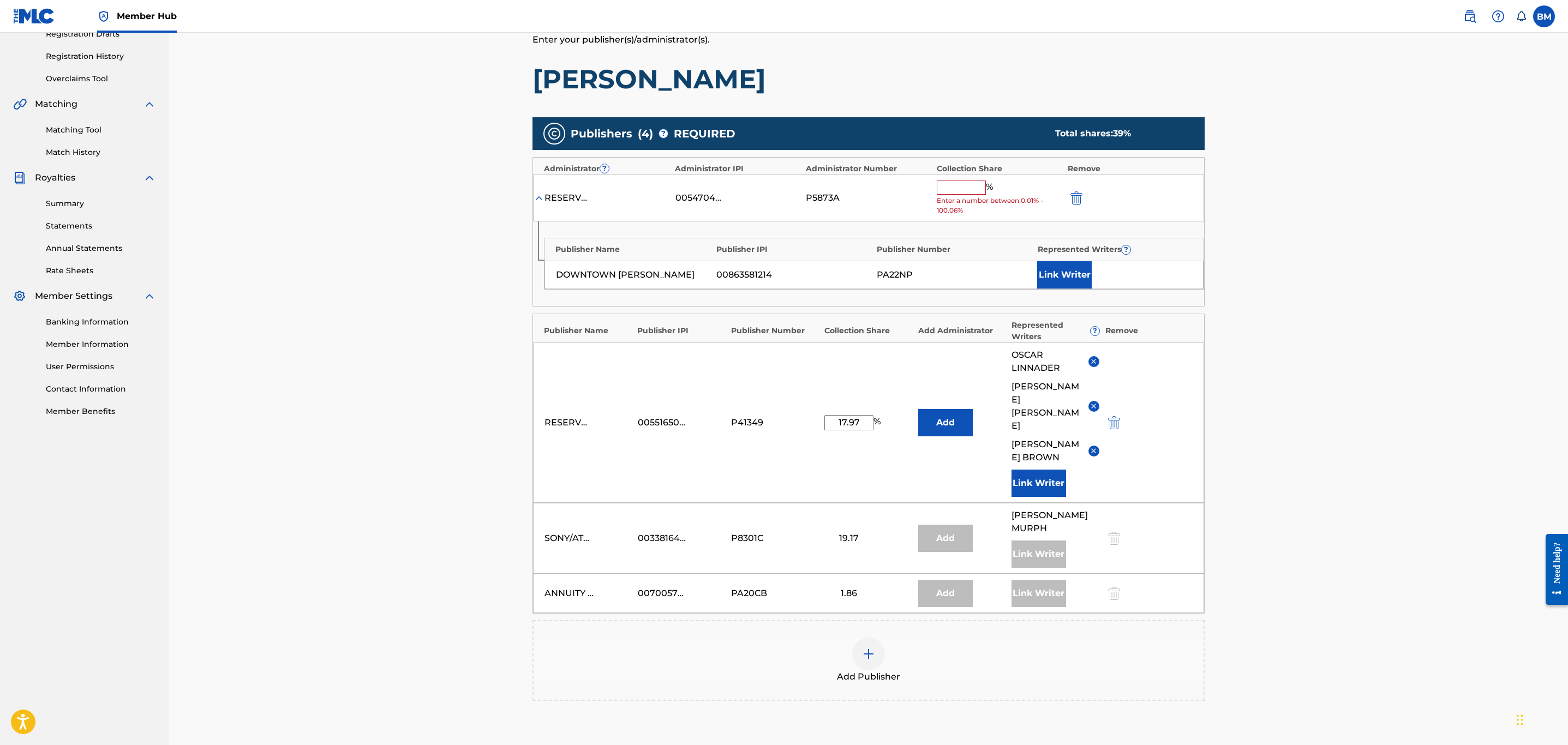
click at [959, 181] on input "text" at bounding box center [961, 187] width 49 height 14
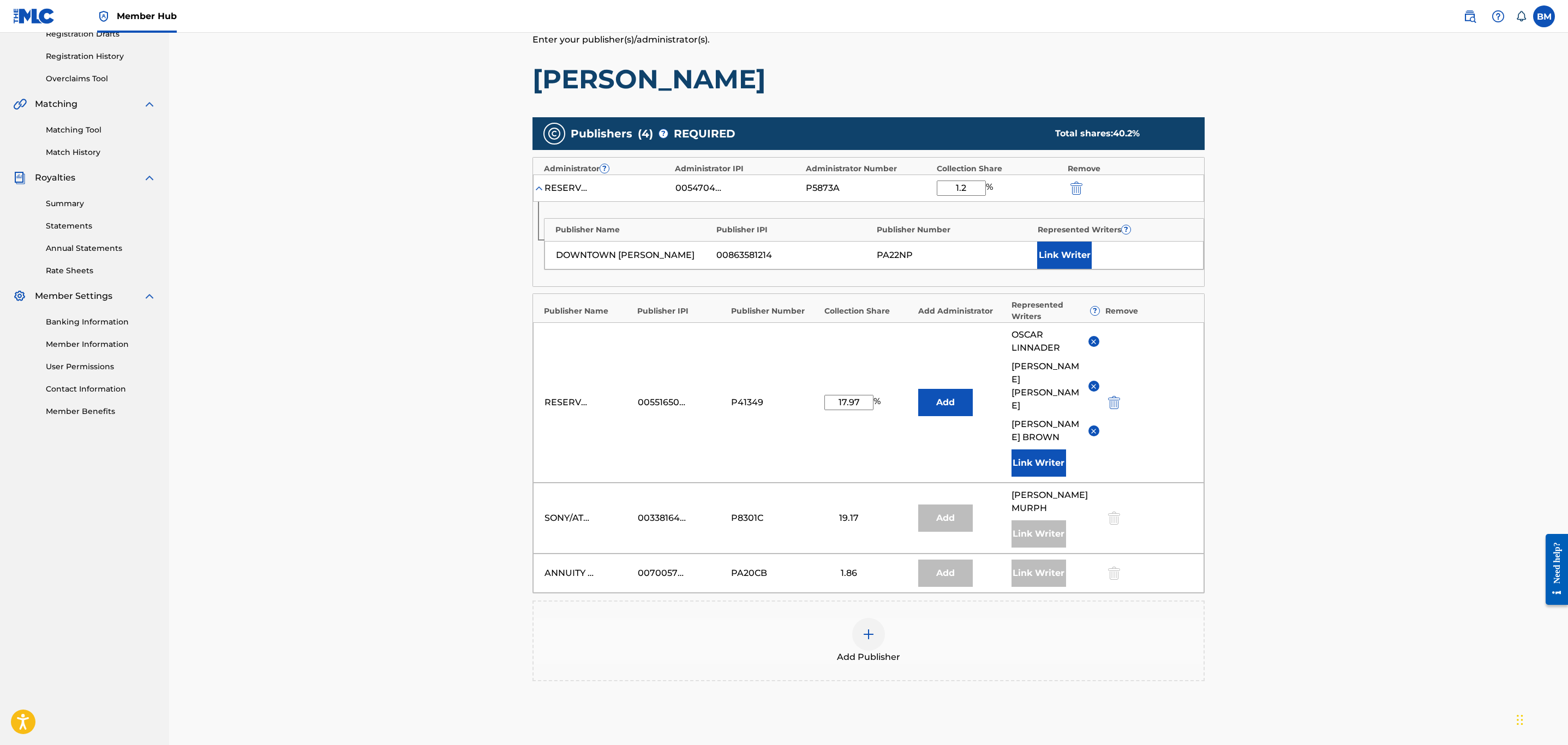
type input "1.2"
click at [1043, 275] on div "Catalog Enter Work Details Add Writers Add Publishers & Shares Add Recording Re…" at bounding box center [868, 330] width 1399 height 982
click at [854, 396] on input "17.97" at bounding box center [849, 403] width 49 height 15
type input "14.07"
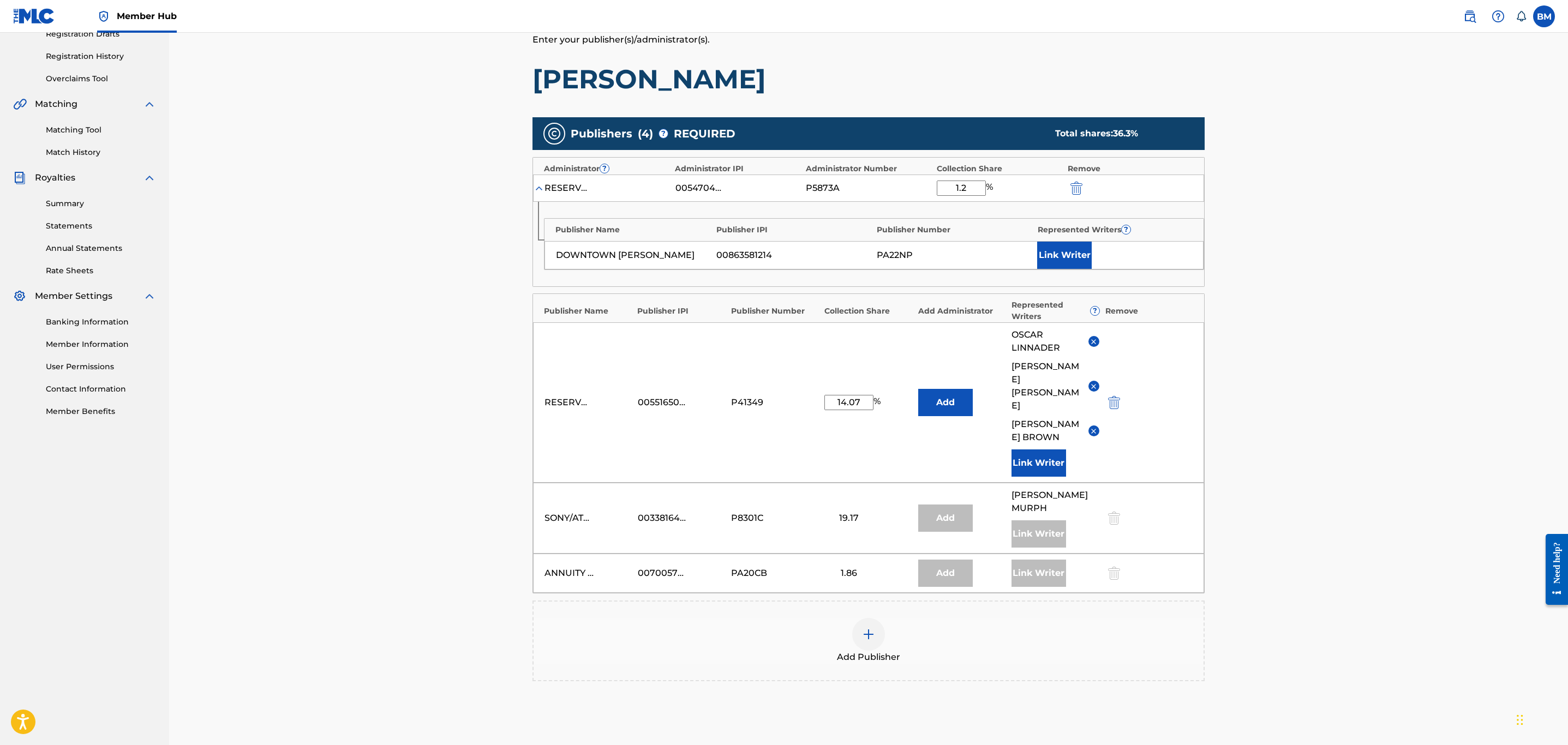
click at [1043, 393] on div "Catalog Enter Work Details Add Writers Add Publishers & Shares Add Recording Re…" at bounding box center [868, 344] width 764 height 955
click at [871, 516] on img at bounding box center [869, 635] width 13 height 13
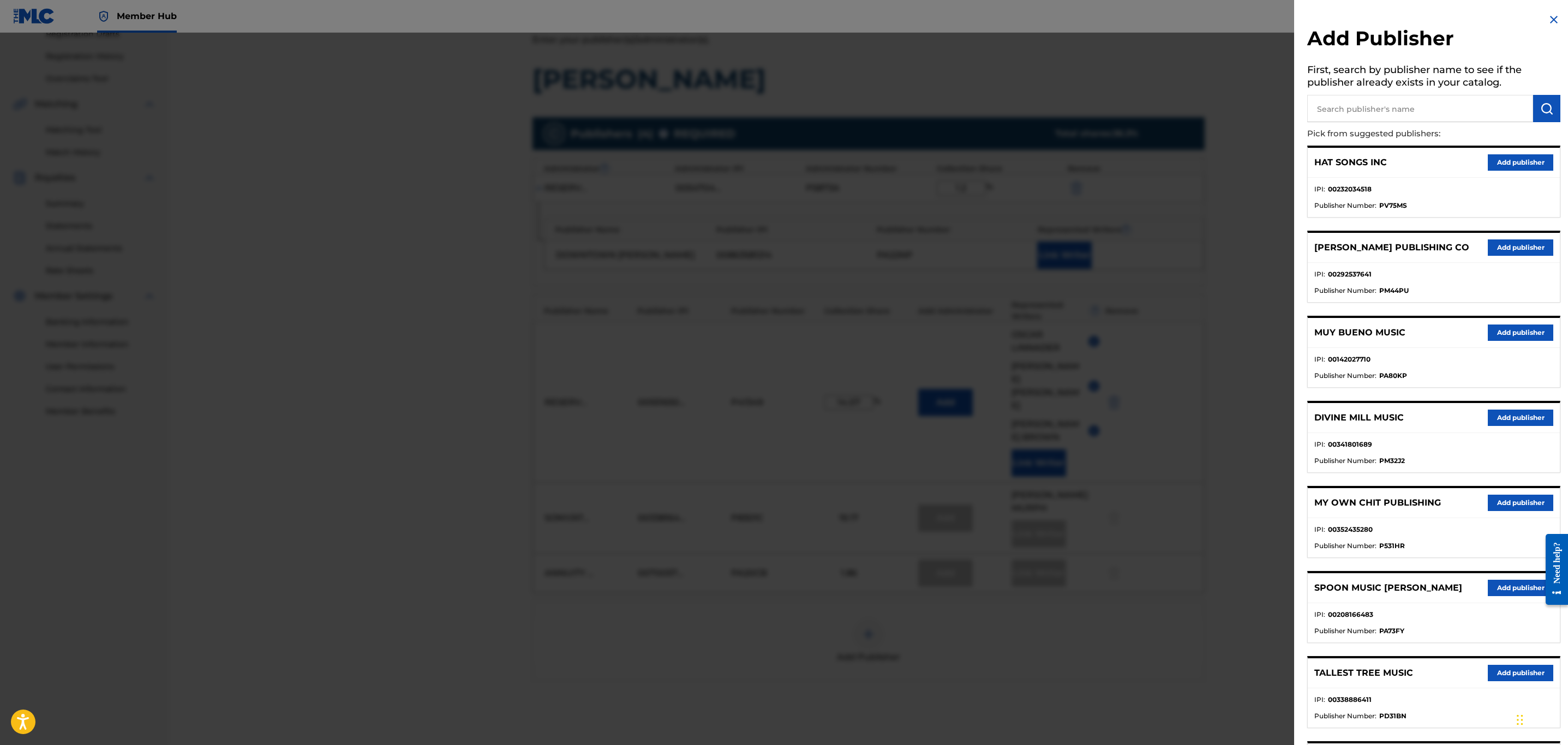
click at [1043, 106] on input "text" at bounding box center [1420, 108] width 226 height 27
type input "reservoir media music"
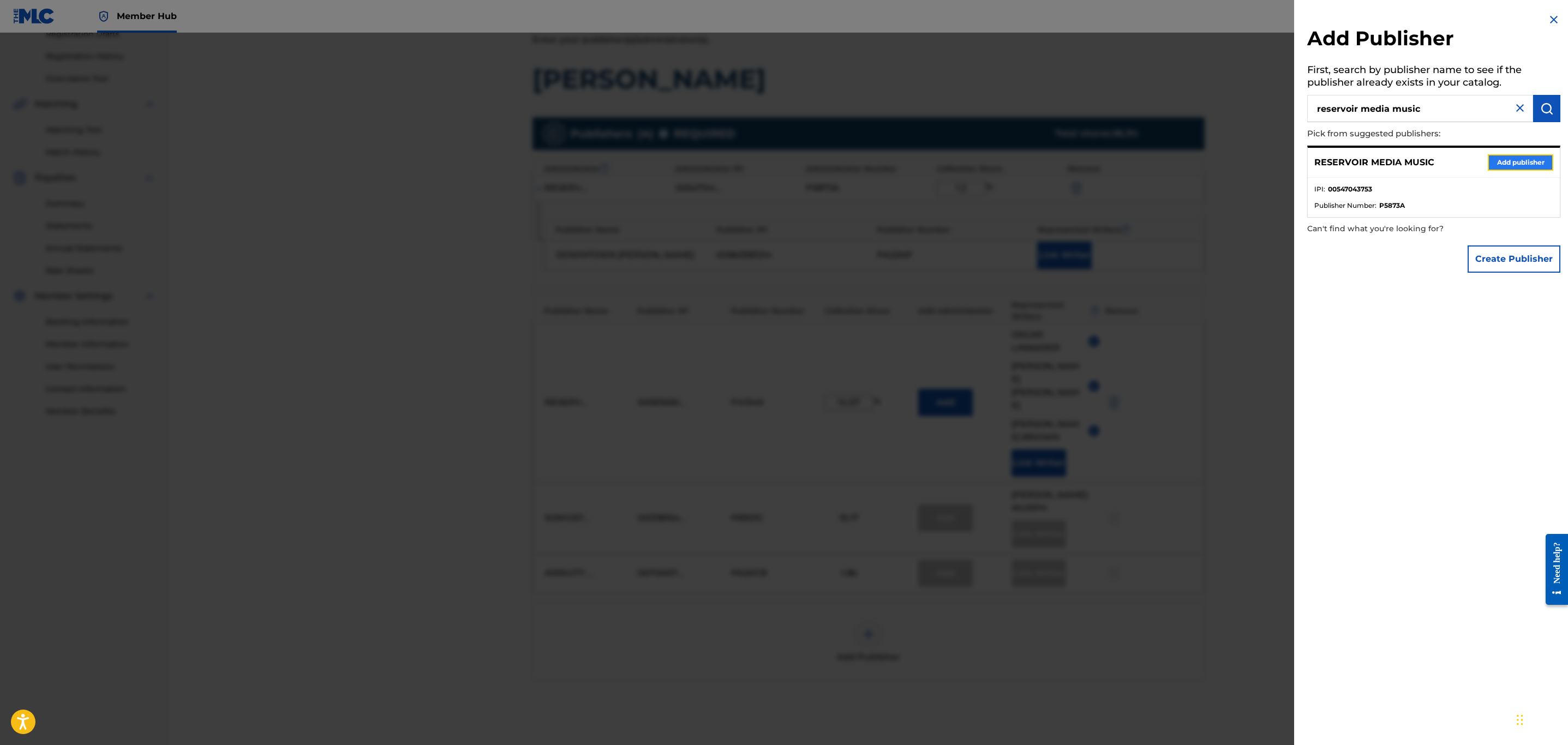
click at [1043, 167] on button "Add publisher" at bounding box center [1520, 162] width 65 height 16
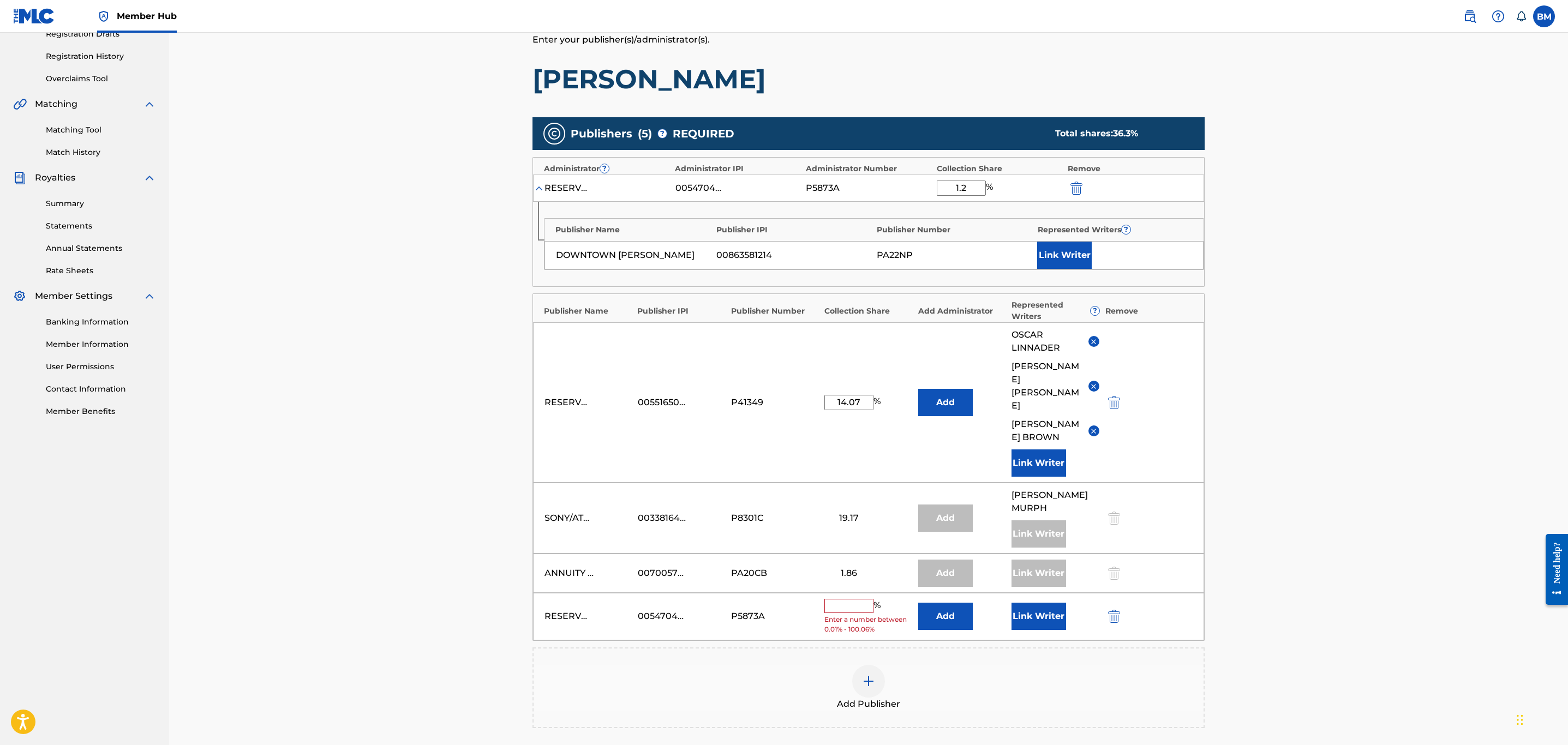
click at [857, 516] on input "text" at bounding box center [849, 606] width 49 height 14
type input "3.59"
click at [1043, 427] on div "Catalog Enter Work Details Add Writers Add Publishers & Shares Add Recording Re…" at bounding box center [868, 349] width 1399 height 1021
click at [861, 395] on input "14.07" at bounding box center [849, 403] width 49 height 15
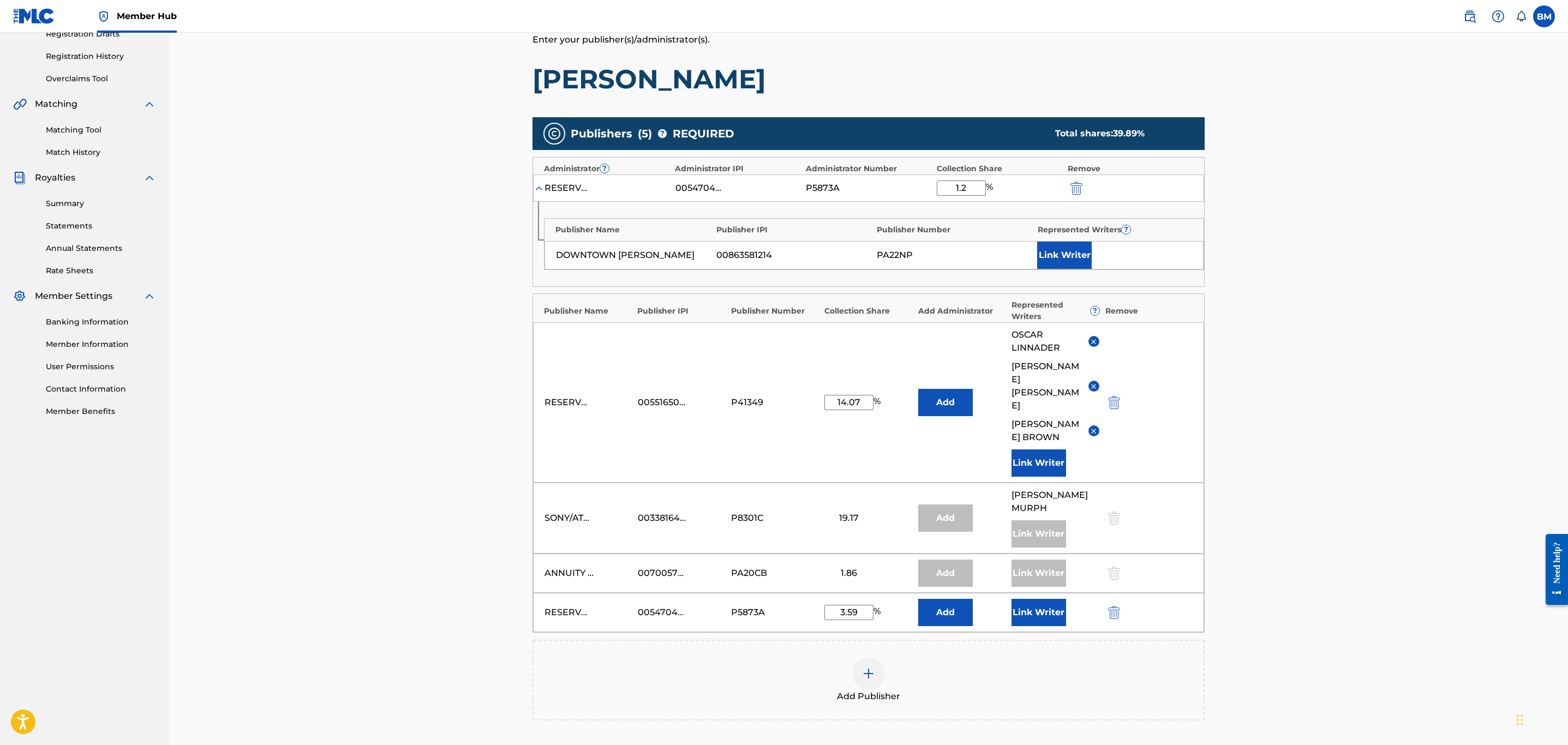
click at [854, 395] on input "14.07" at bounding box center [849, 403] width 49 height 15
type input "14.37"
click at [1043, 427] on img at bounding box center [1093, 431] width 9 height 9
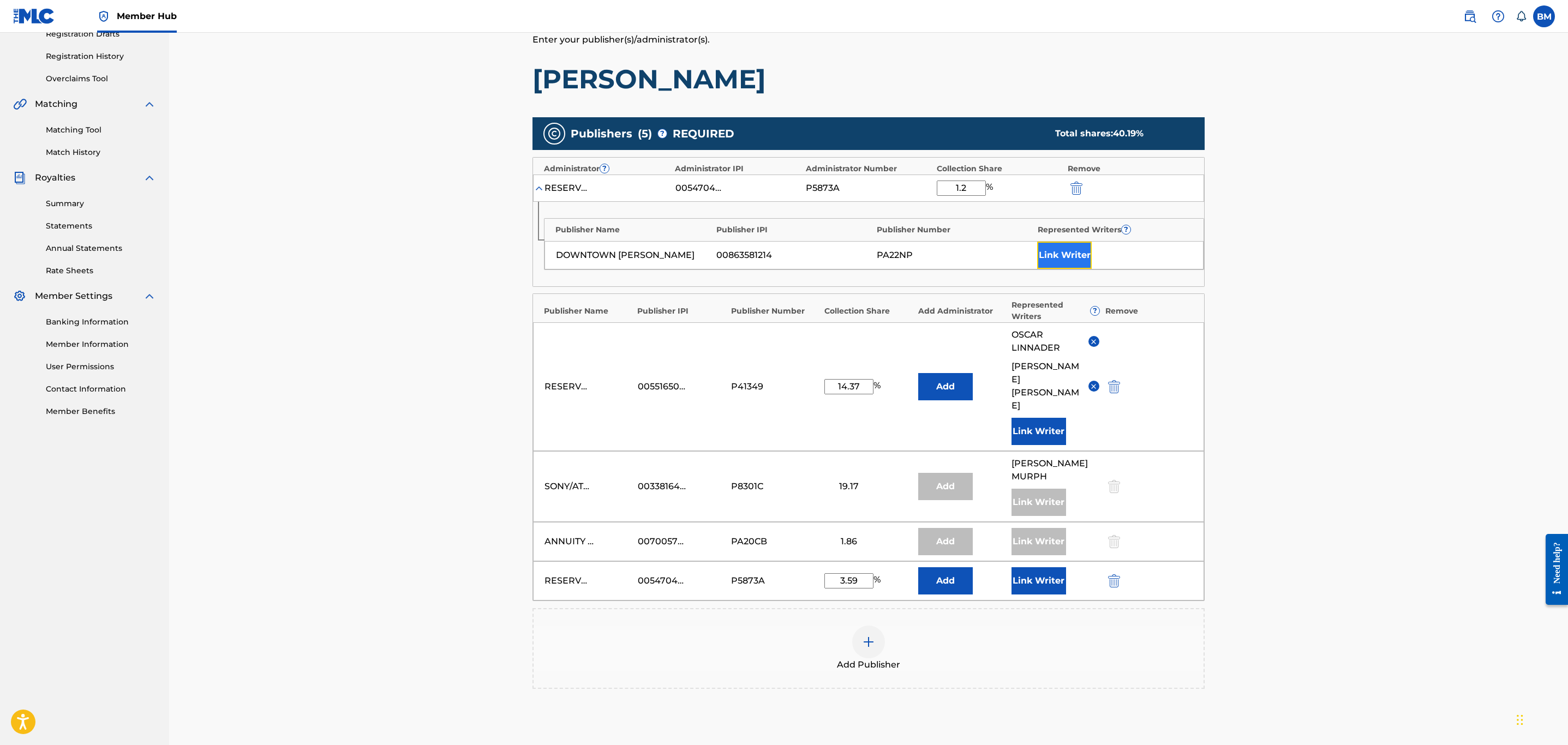
click at [1043, 268] on button "Link Writer" at bounding box center [1065, 255] width 55 height 27
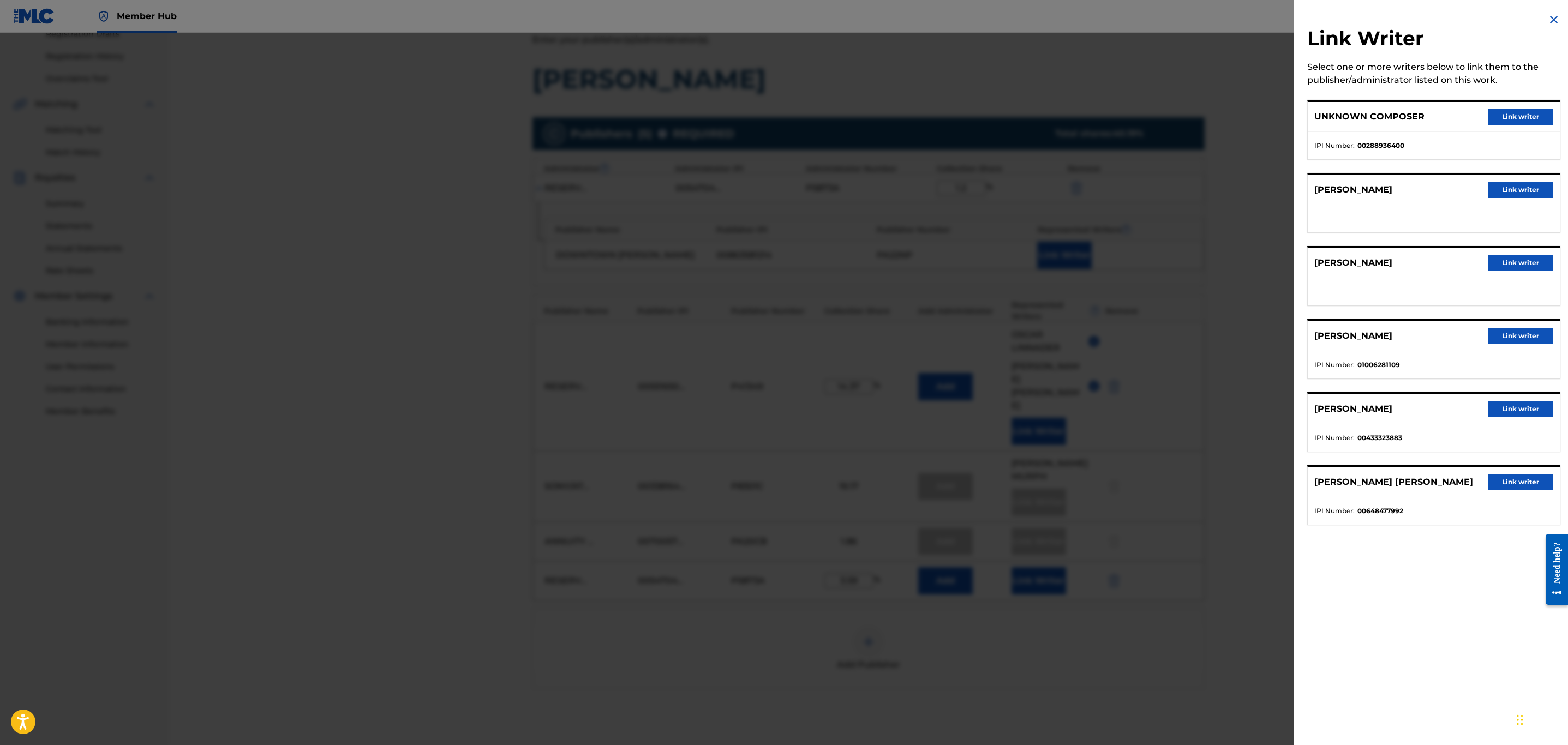
click at [1043, 491] on div "[PERSON_NAME] [PERSON_NAME] Link writer" at bounding box center [1434, 482] width 252 height 30
click at [1043, 479] on button "Link writer" at bounding box center [1520, 481] width 65 height 16
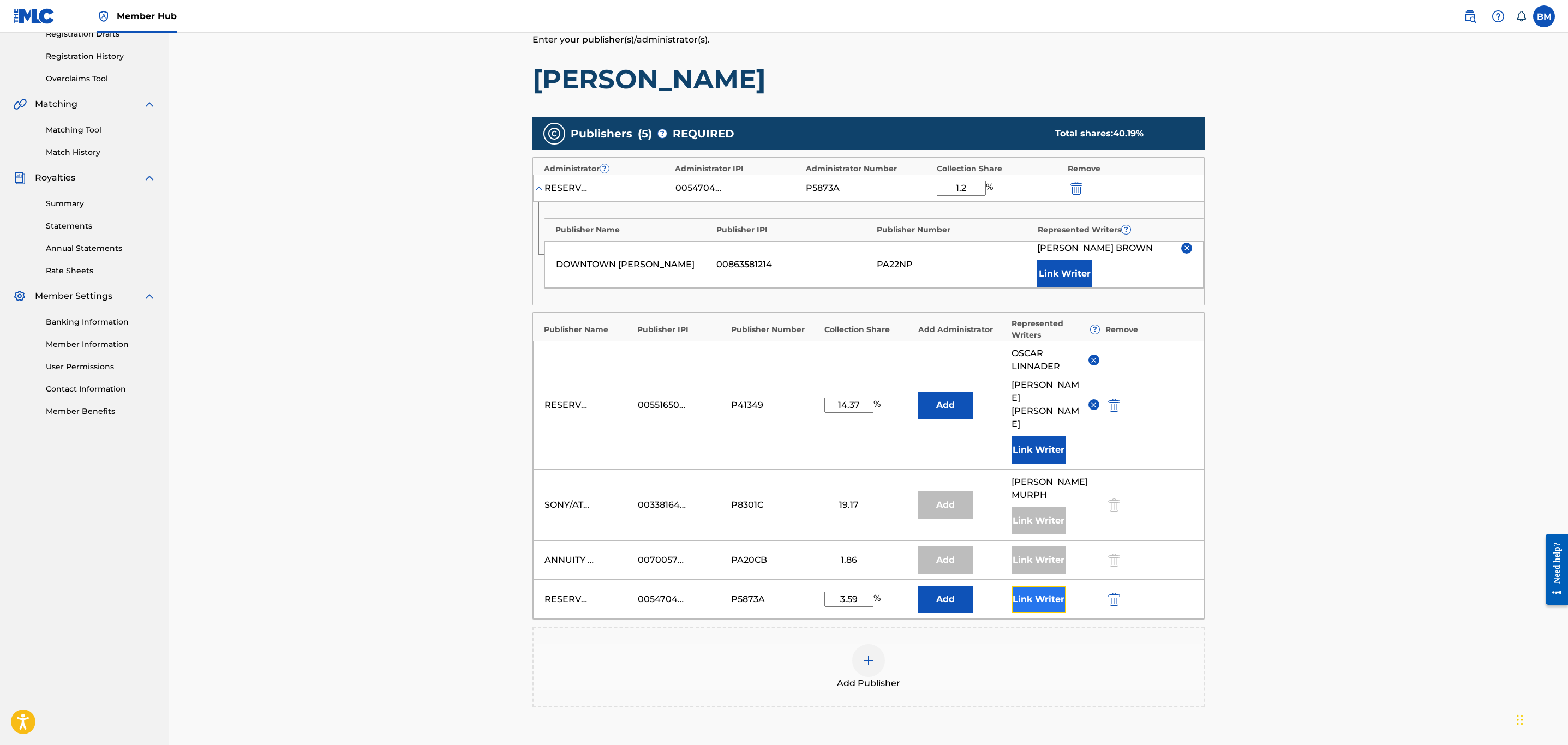
click at [1043, 516] on button "Link Writer" at bounding box center [1039, 599] width 55 height 27
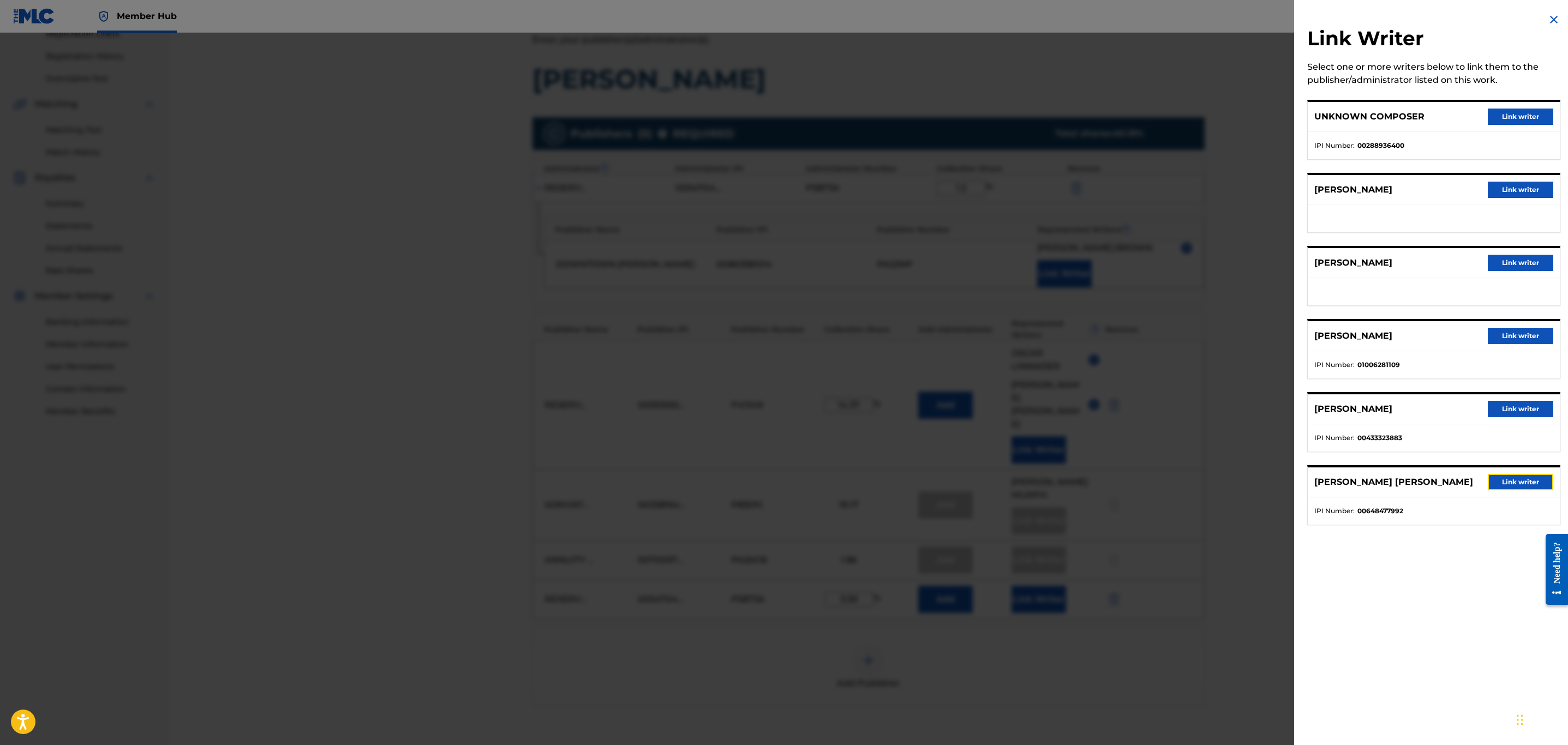
click at [1043, 477] on button "Link writer" at bounding box center [1520, 481] width 65 height 16
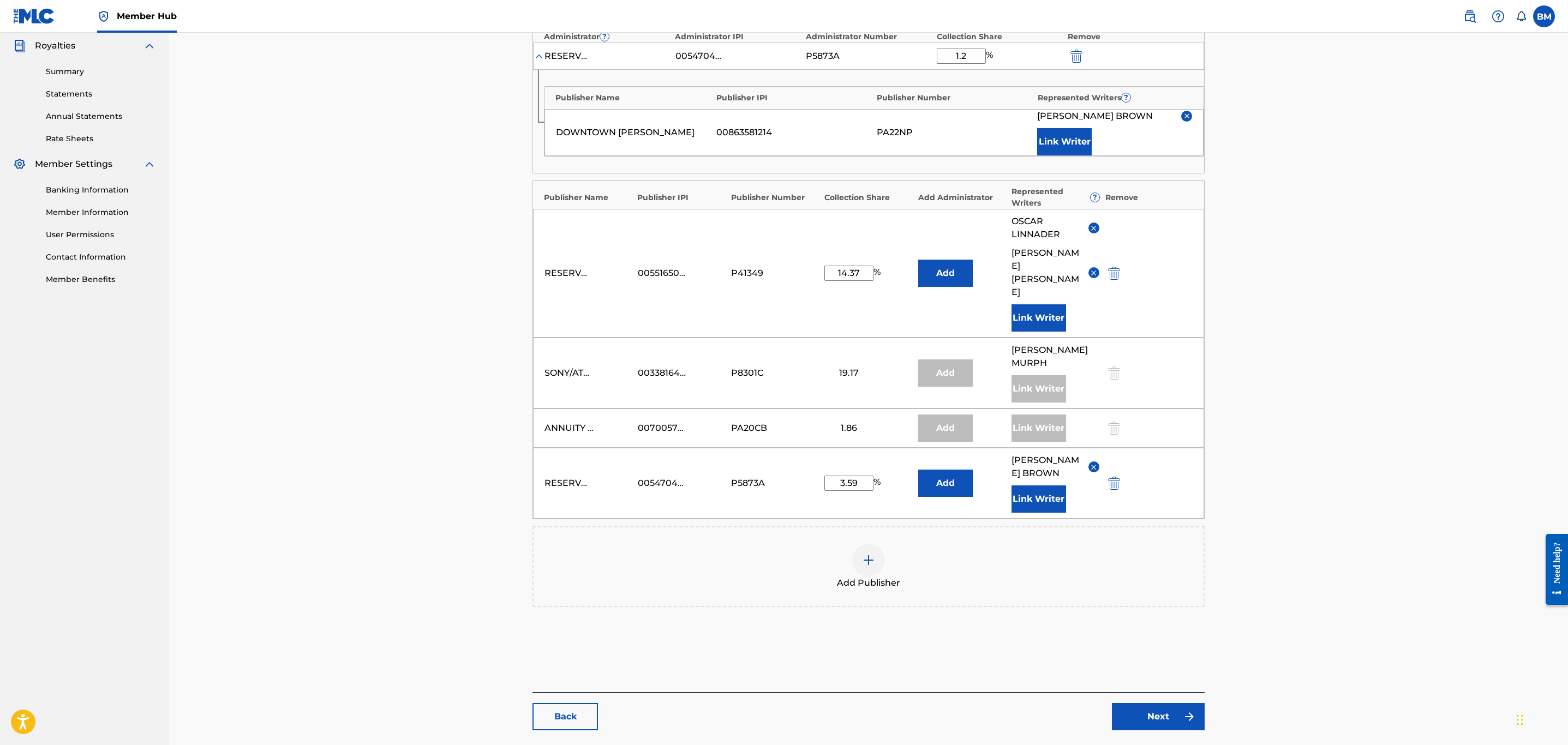
scroll to position [343, 0]
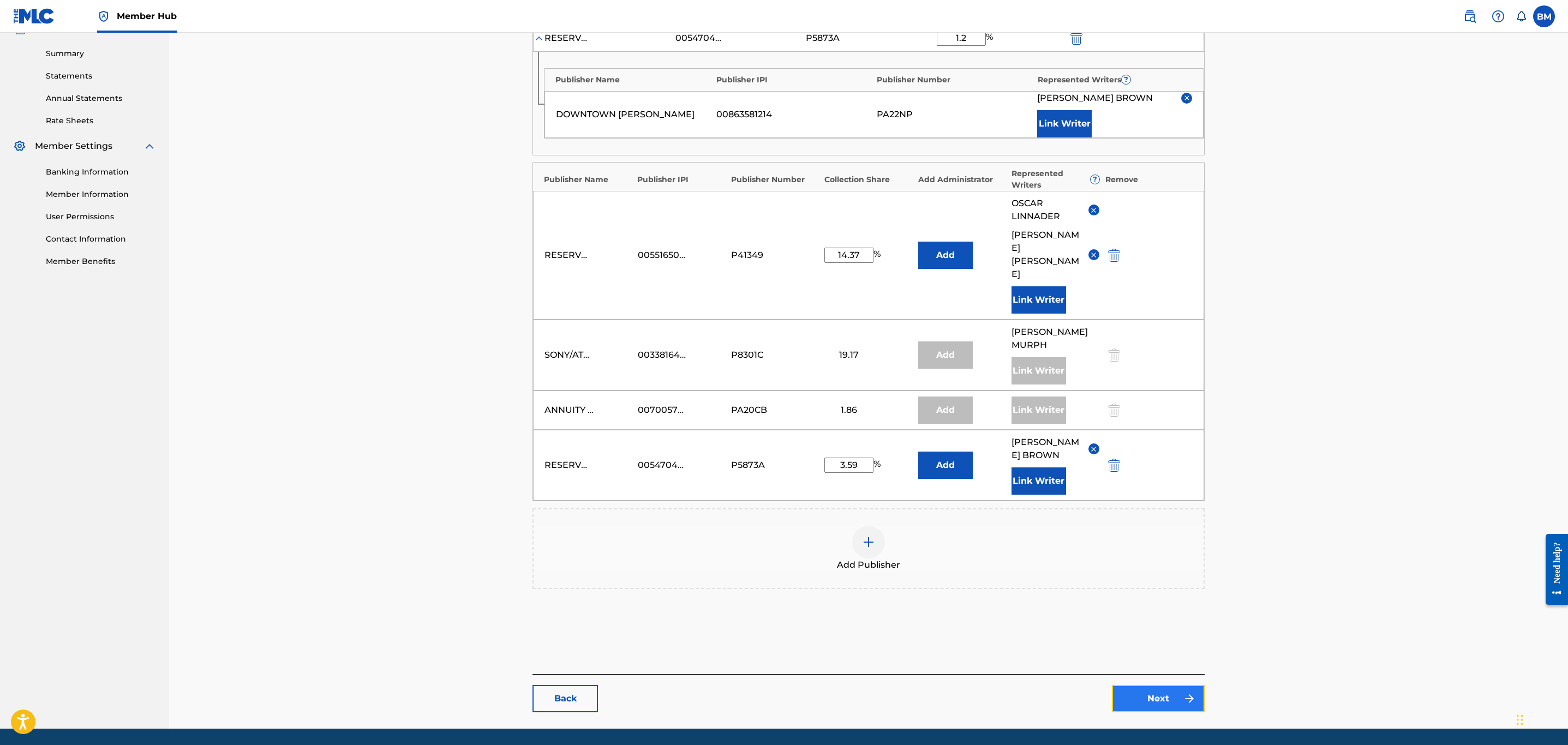
click at [1043, 516] on link "Next" at bounding box center [1158, 699] width 93 height 27
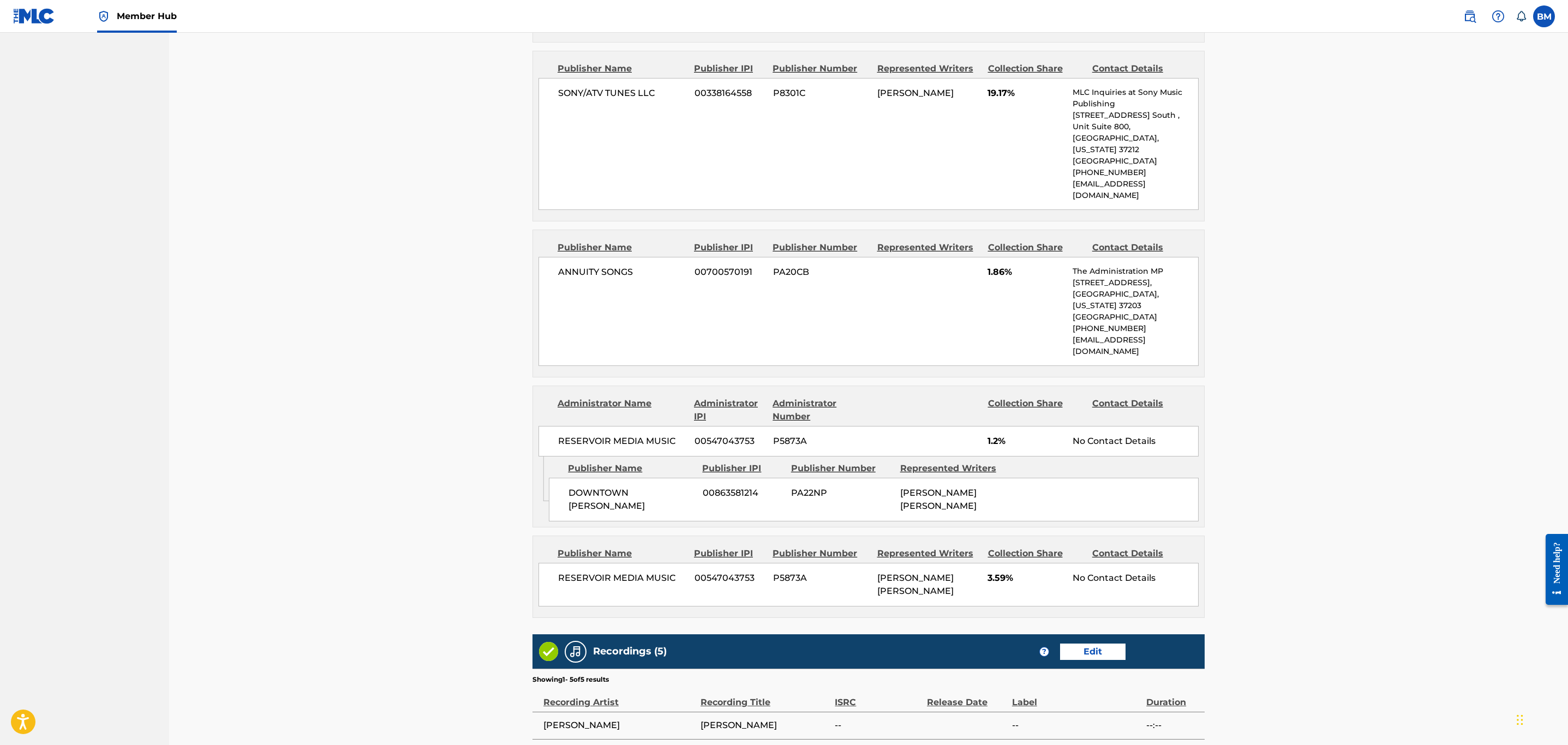
scroll to position [812, 0]
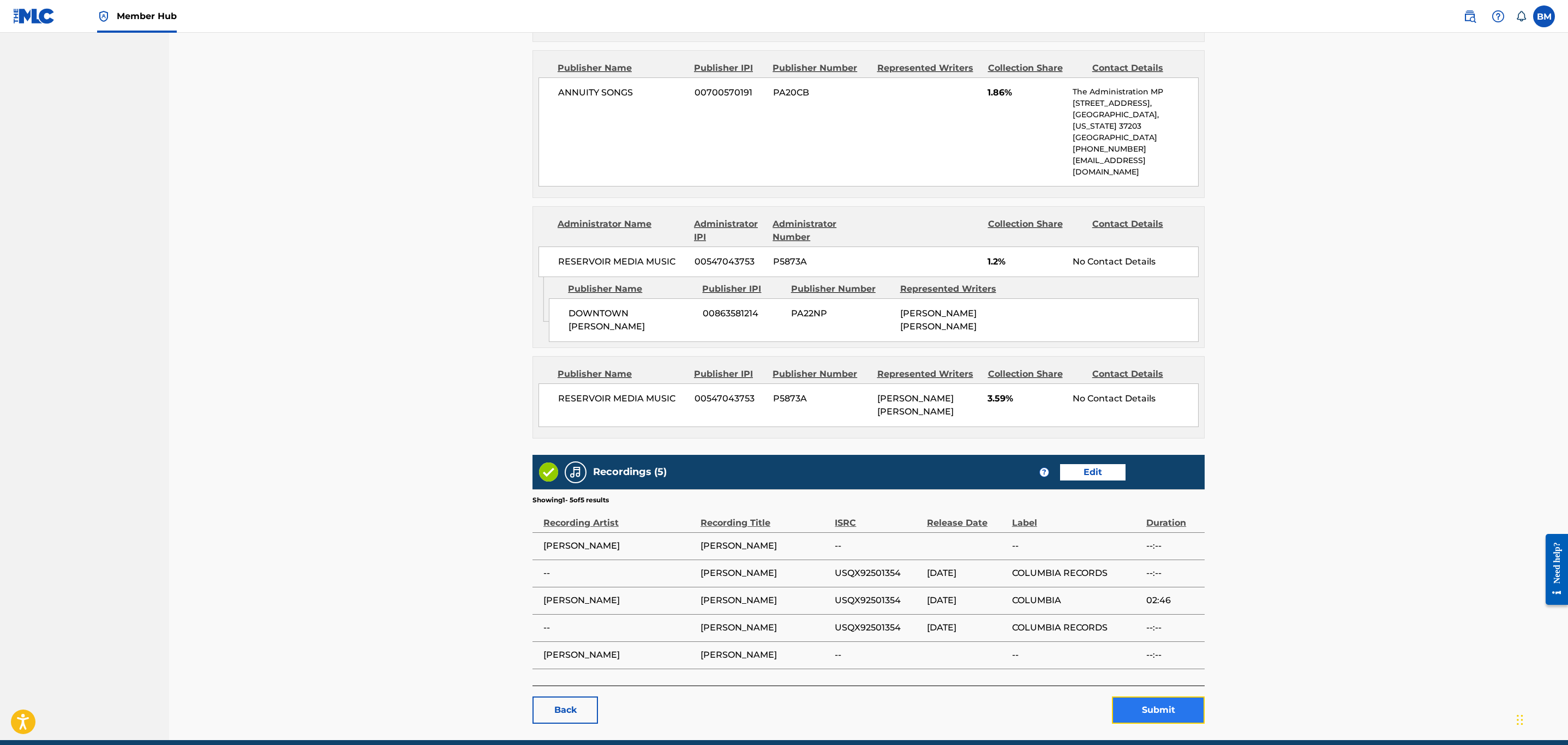
click at [1043, 516] on button "Submit" at bounding box center [1158, 710] width 93 height 27
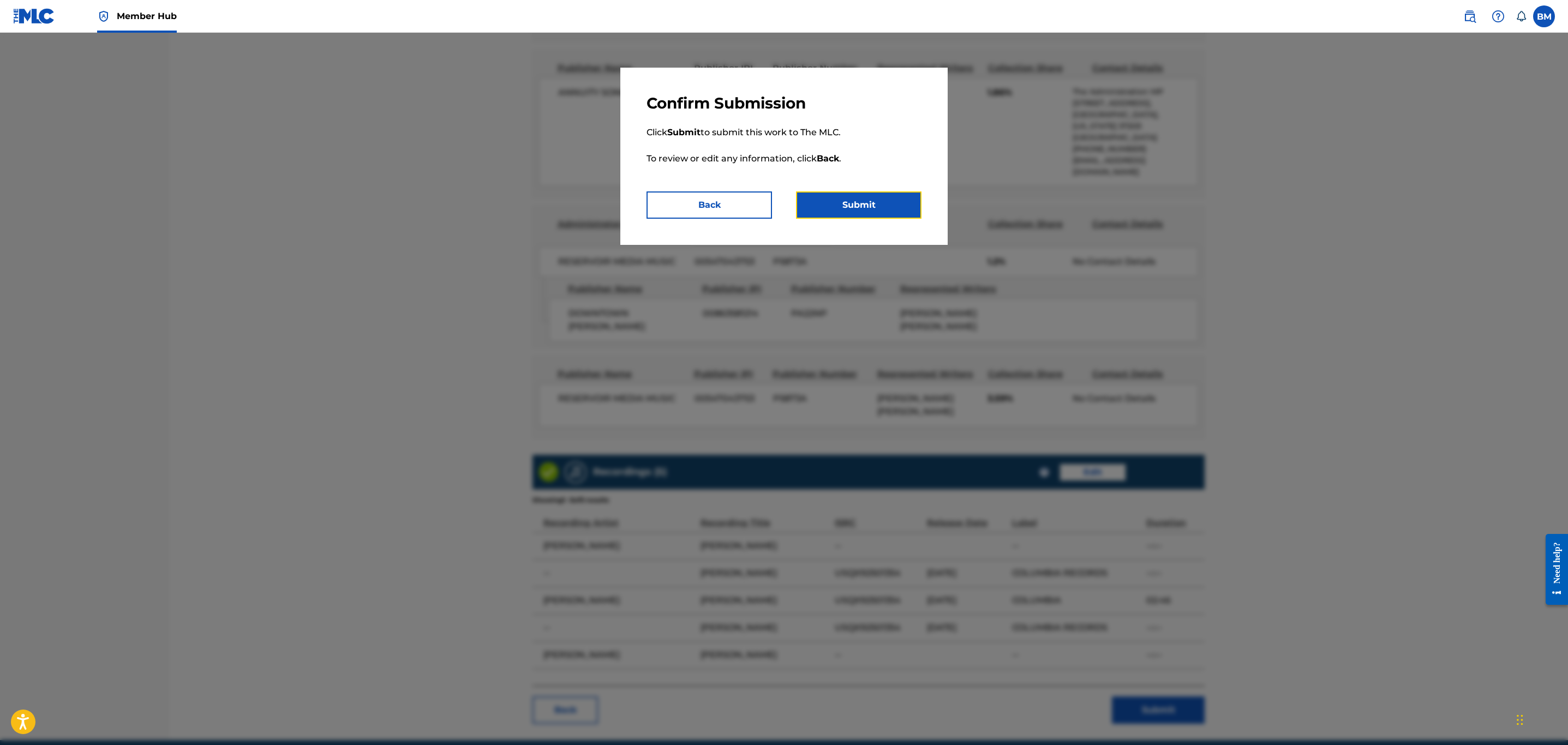
drag, startPoint x: 845, startPoint y: 210, endPoint x: 1005, endPoint y: 331, distance: 200.6
click at [1005, 331] on div "Confirm Submission Click Submit to submit this work to The MLC. To review or ed…" at bounding box center [784, 388] width 1568 height 712
click at [757, 208] on button "Back" at bounding box center [709, 205] width 126 height 27
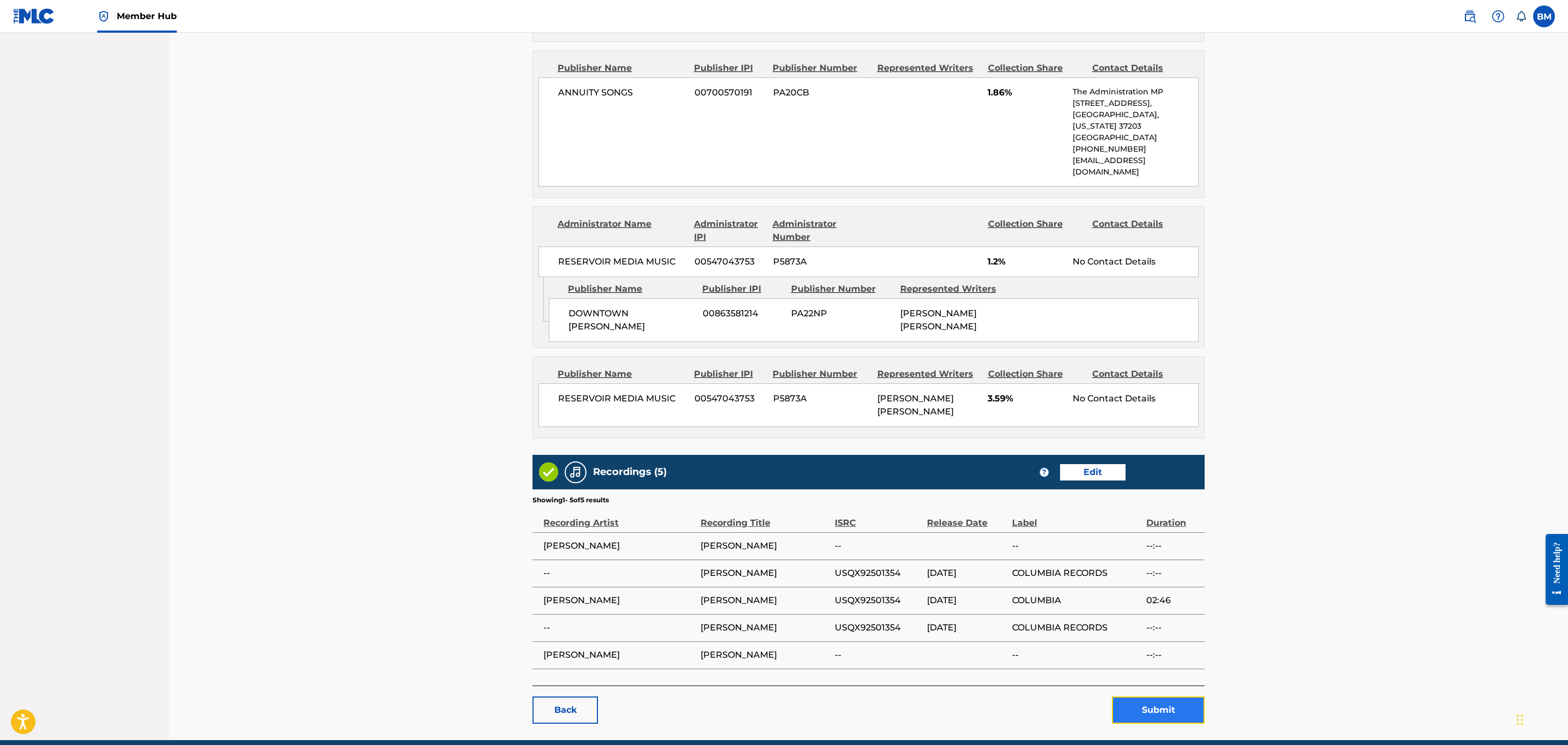
click at [1043, 516] on button "Submit" at bounding box center [1158, 710] width 93 height 27
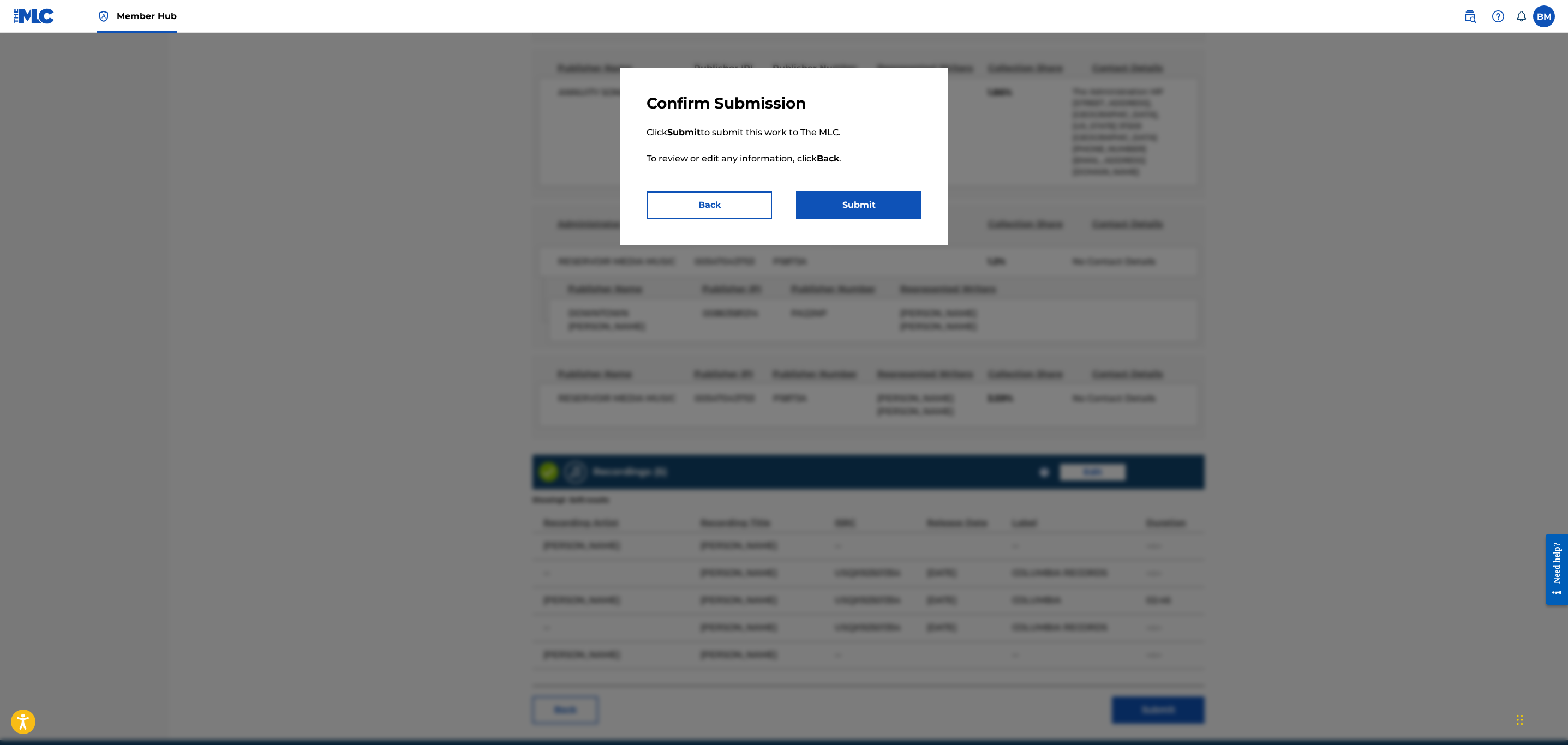
click at [849, 189] on p "Click Submit to submit this work to The MLC. To review or edit any information,…" at bounding box center [784, 152] width 275 height 79
click at [850, 203] on button "Submit" at bounding box center [858, 205] width 126 height 27
